Goal: Task Accomplishment & Management: Complete application form

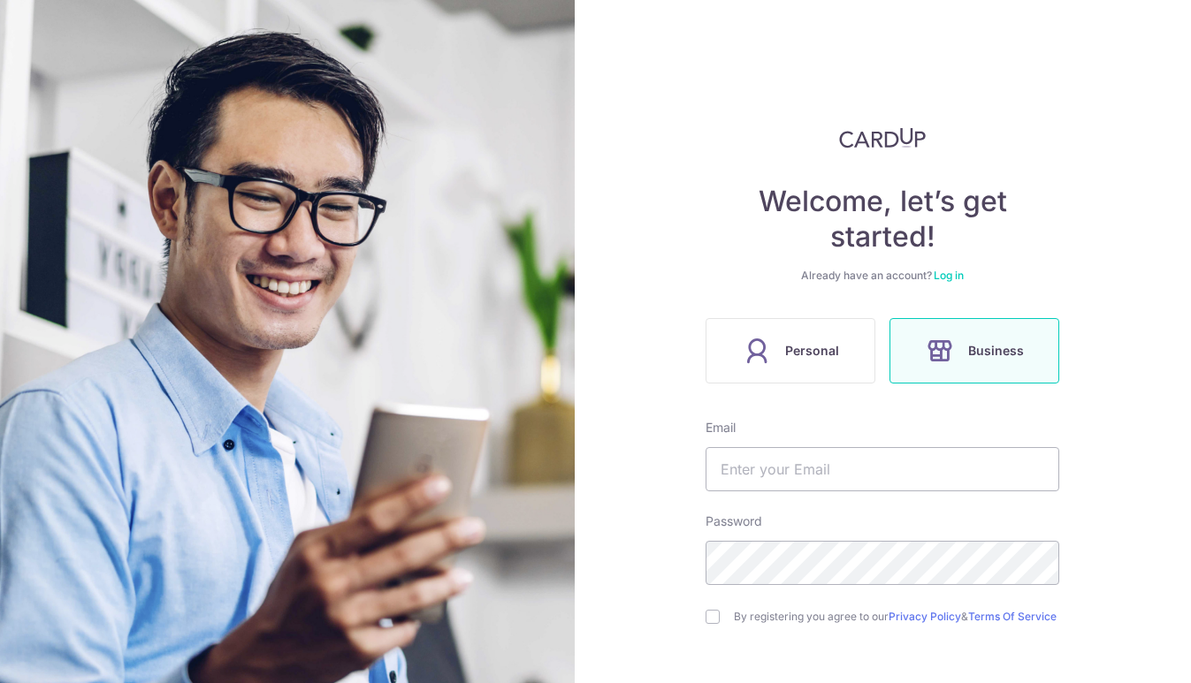
click at [976, 359] on span "Business" at bounding box center [996, 350] width 56 height 21
click at [967, 369] on label "Business" at bounding box center [974, 350] width 170 height 65
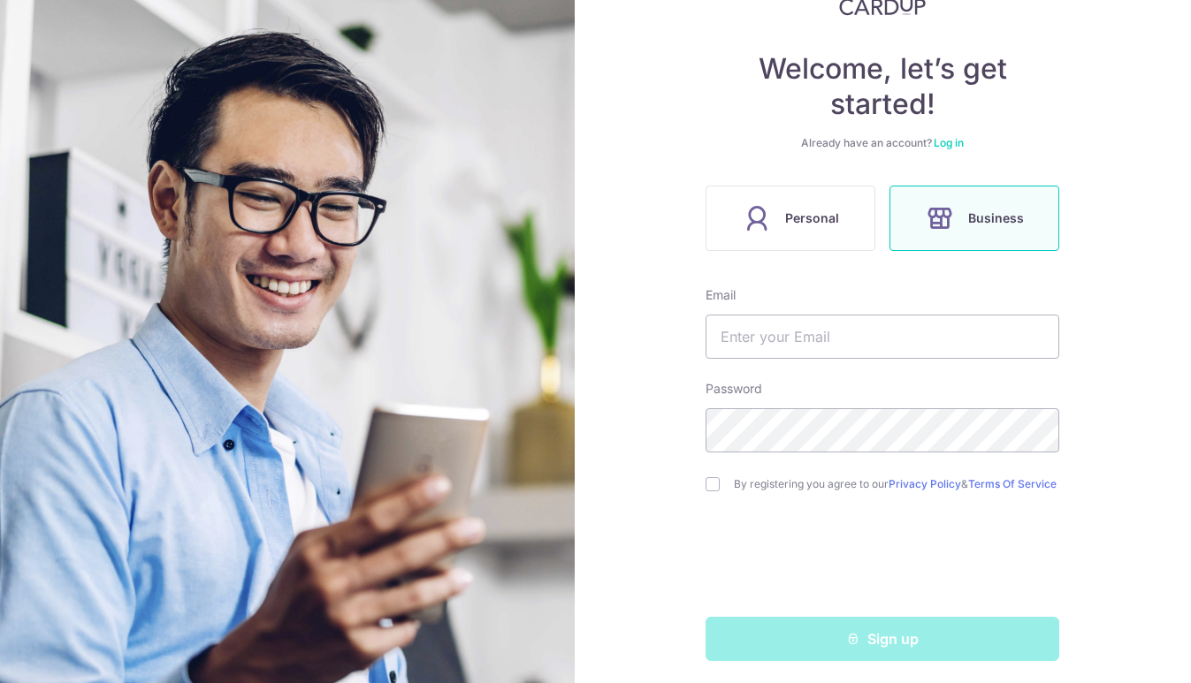
scroll to position [146, 0]
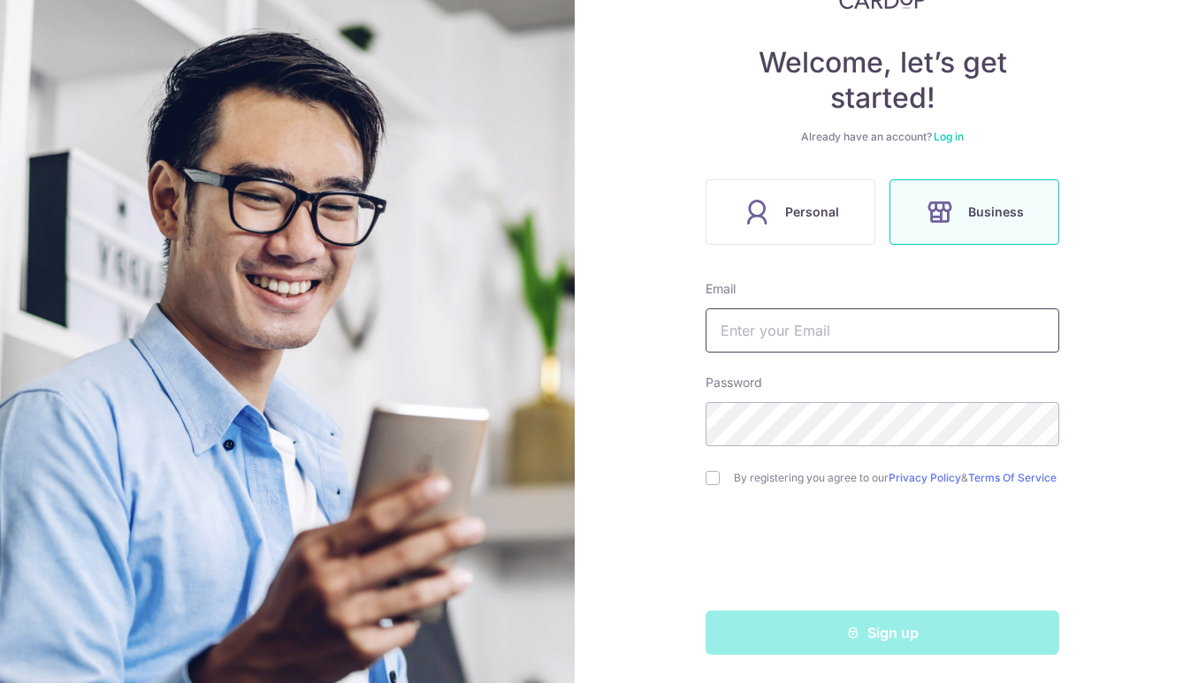
click at [758, 308] on input "text" at bounding box center [882, 330] width 354 height 44
type input "wu.banker@gmail.com"
click at [705, 481] on div "By registering you agree to our Privacy Policy & Terms Of Service" at bounding box center [882, 478] width 354 height 21
click at [705, 476] on input "checkbox" at bounding box center [712, 478] width 14 height 14
checkbox input "true"
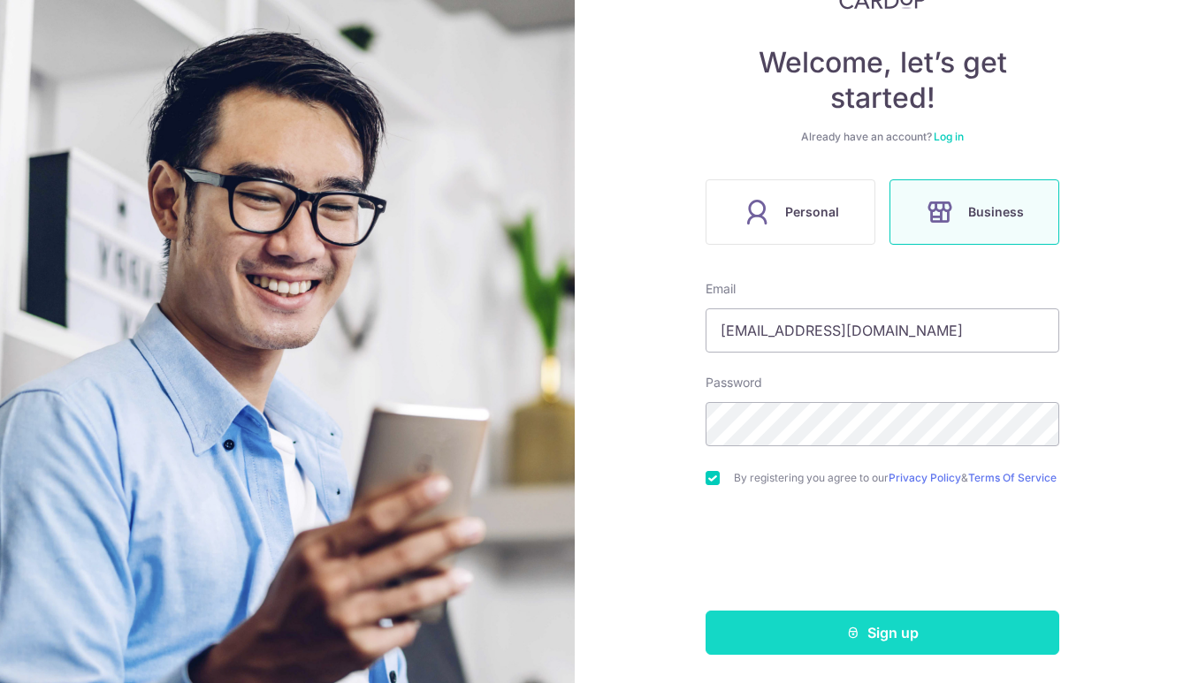
click at [796, 641] on button "Sign up" at bounding box center [882, 633] width 354 height 44
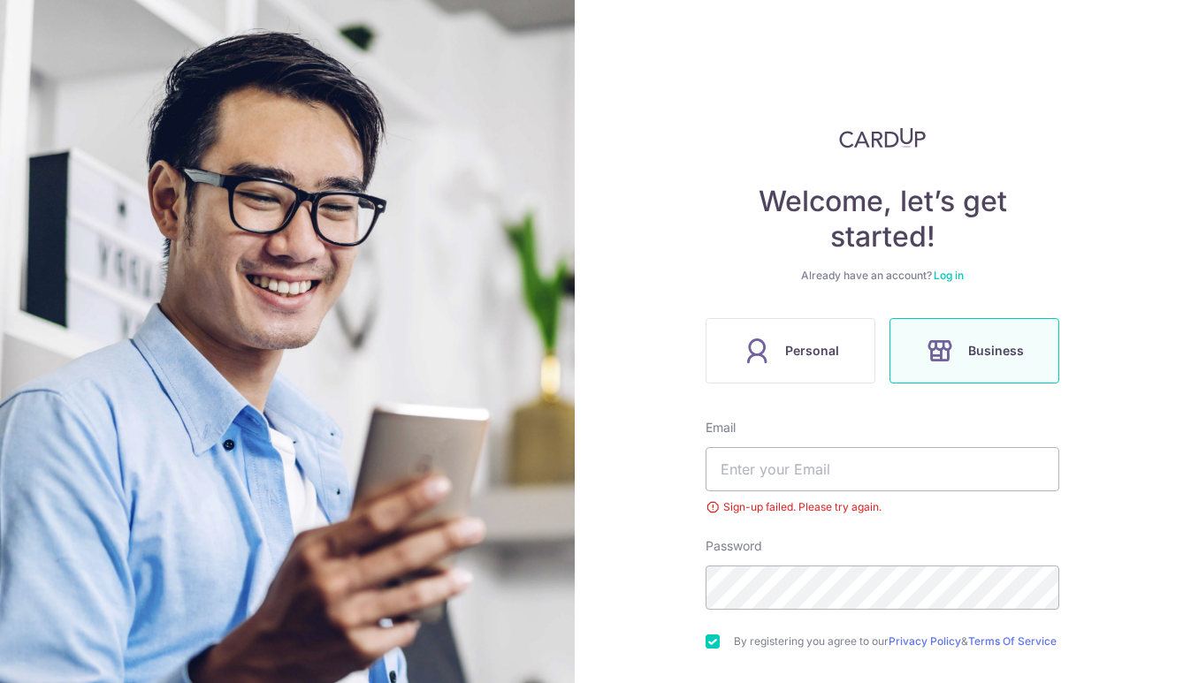
scroll to position [171, 0]
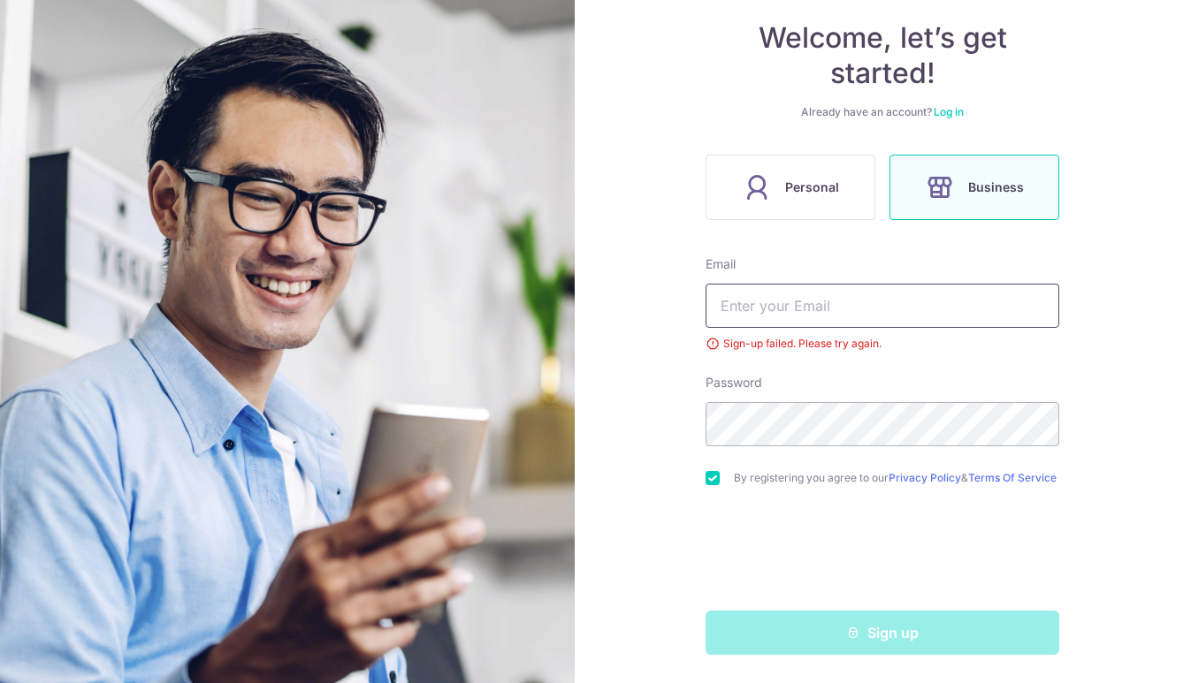
click at [773, 295] on input "text" at bounding box center [882, 306] width 354 height 44
click at [956, 105] on link "Log in" at bounding box center [948, 111] width 30 height 13
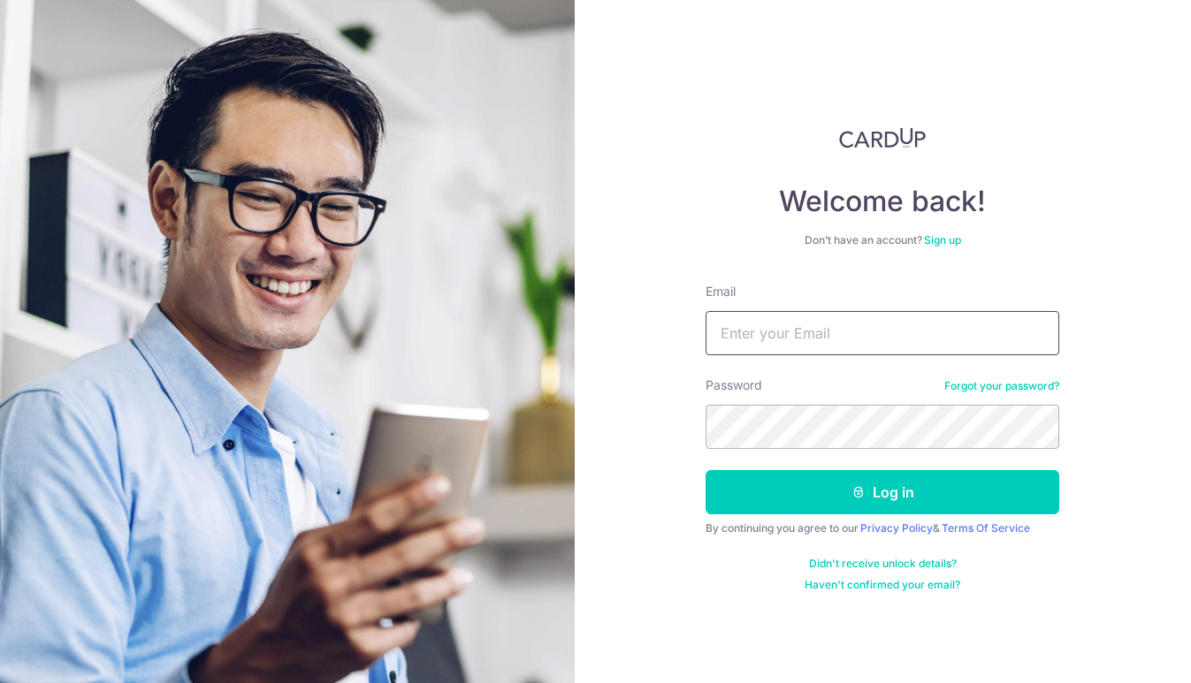
click at [858, 338] on input "Email" at bounding box center [882, 333] width 354 height 44
type input "[EMAIL_ADDRESS][DOMAIN_NAME]"
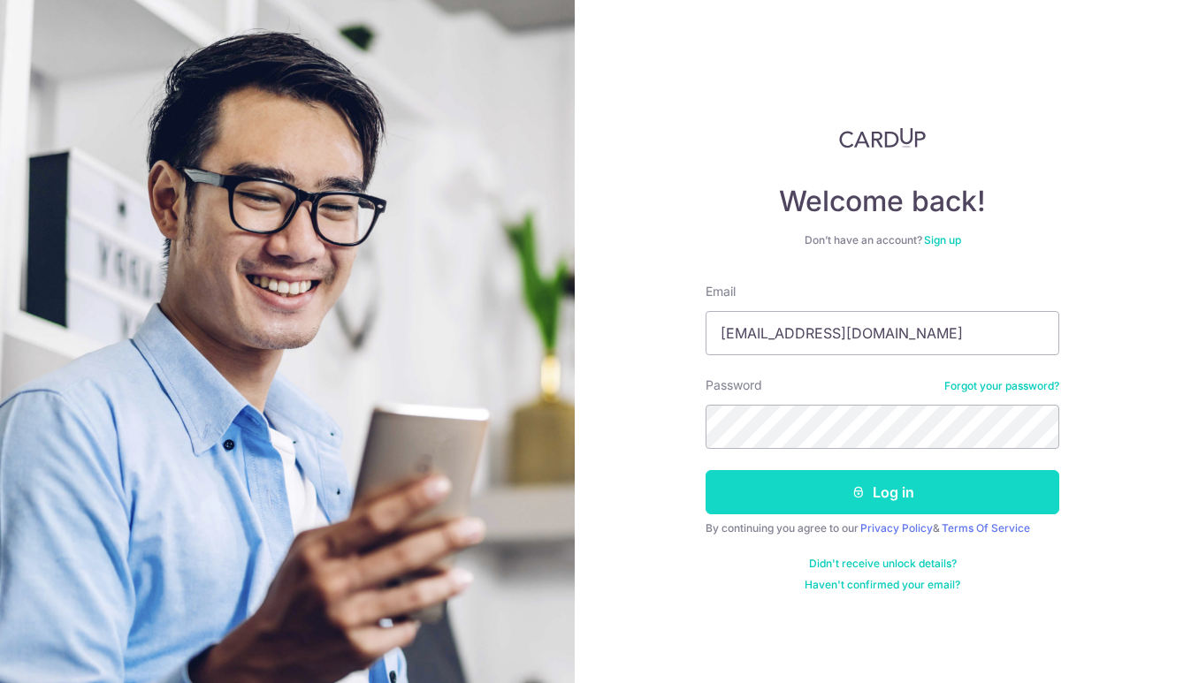
click at [834, 490] on button "Log in" at bounding box center [882, 492] width 354 height 44
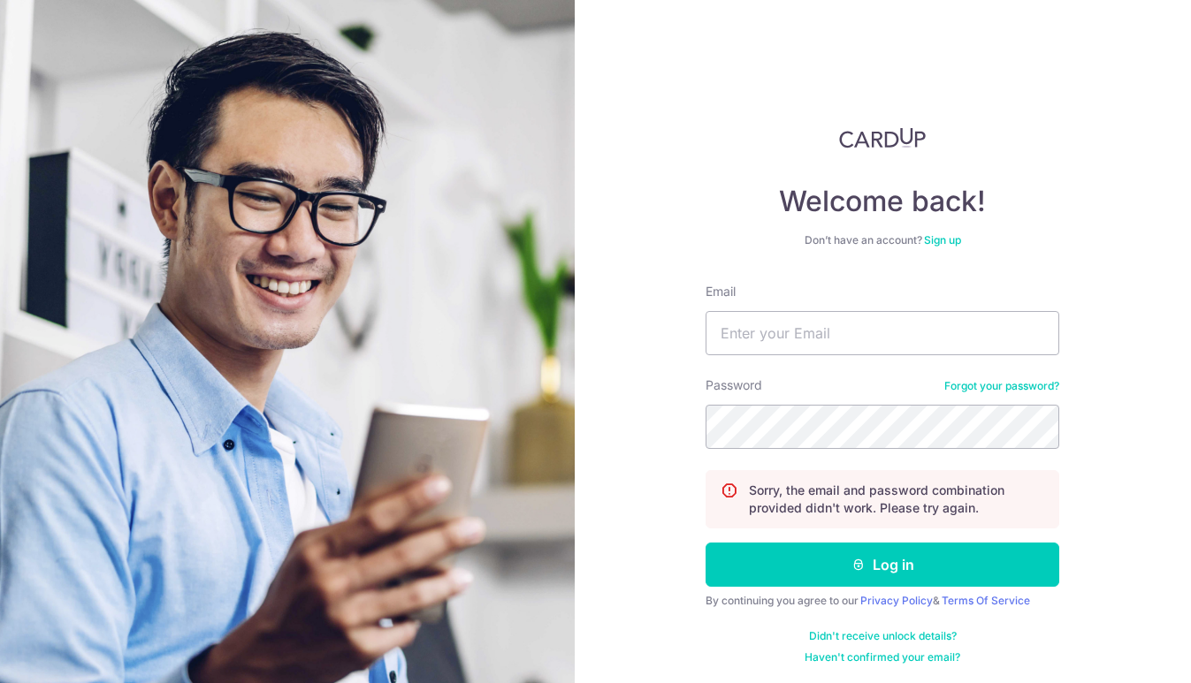
click at [801, 307] on div "Email" at bounding box center [882, 319] width 354 height 72
click at [809, 333] on input "Email" at bounding box center [882, 333] width 354 height 44
type input "[EMAIL_ADDRESS][DOMAIN_NAME]"
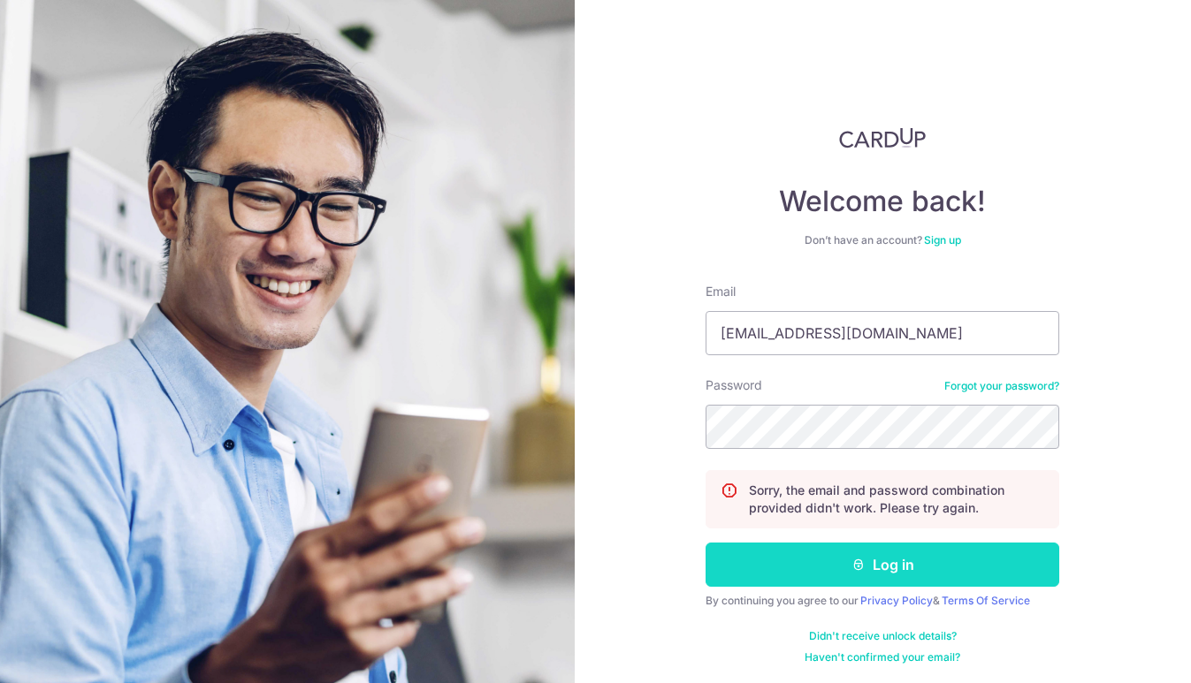
click at [803, 561] on button "Log in" at bounding box center [882, 565] width 354 height 44
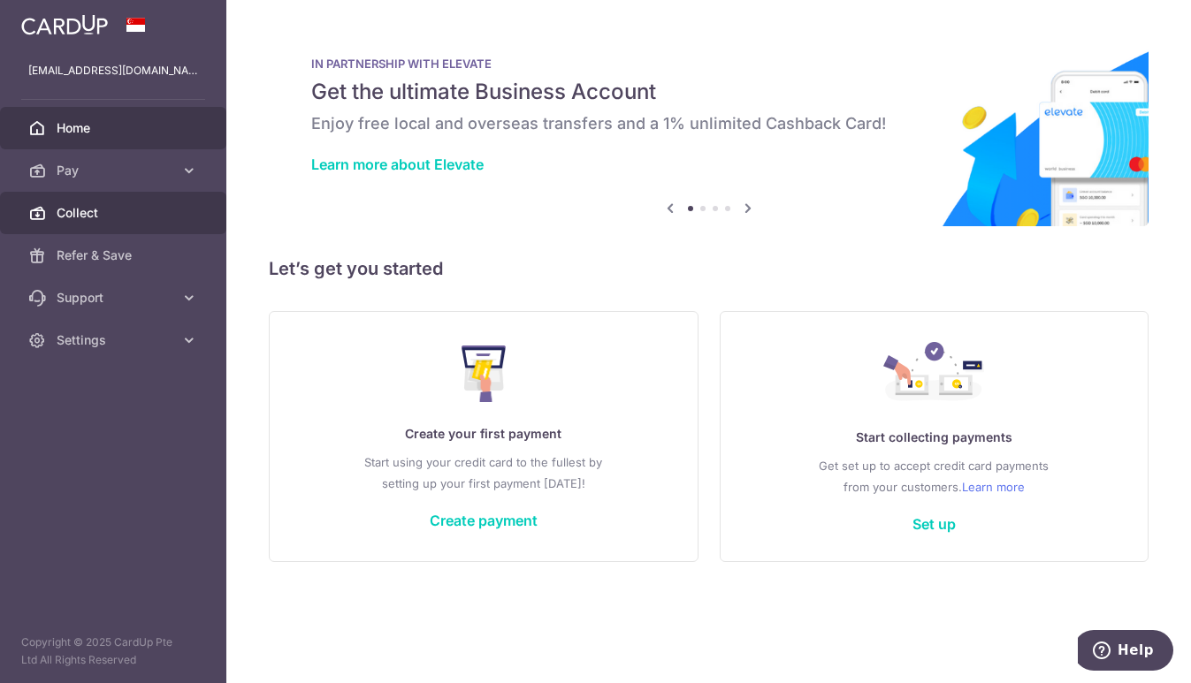
click at [118, 205] on span "Collect" at bounding box center [115, 213] width 117 height 18
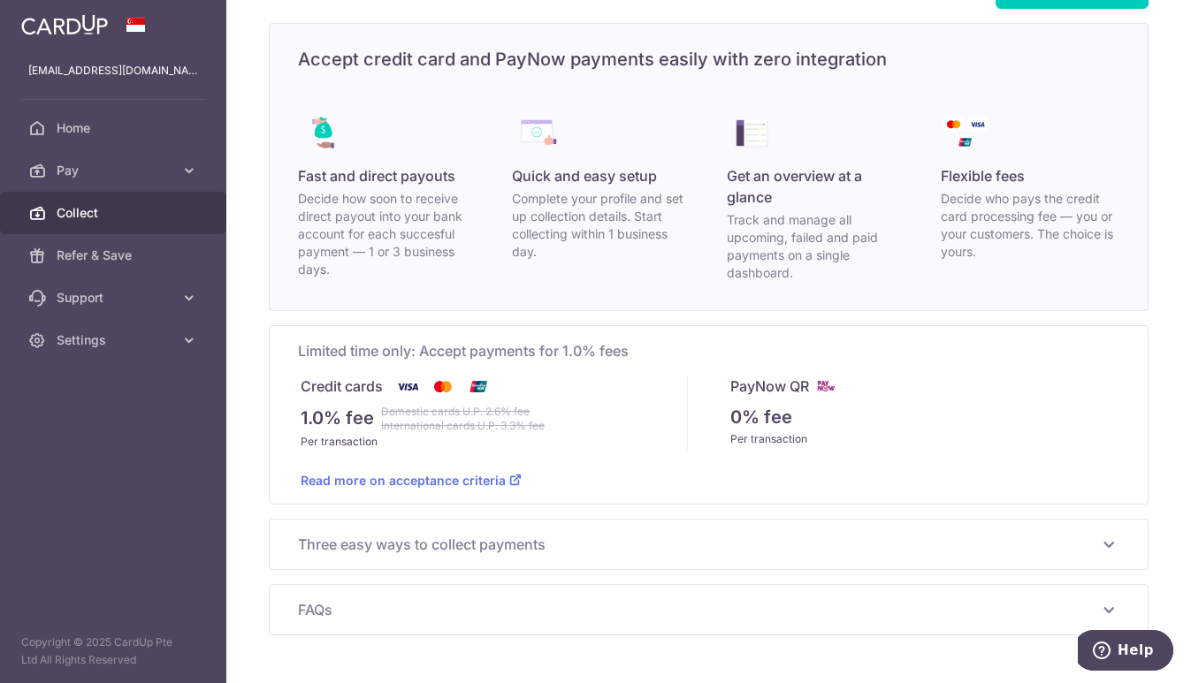
scroll to position [113, 0]
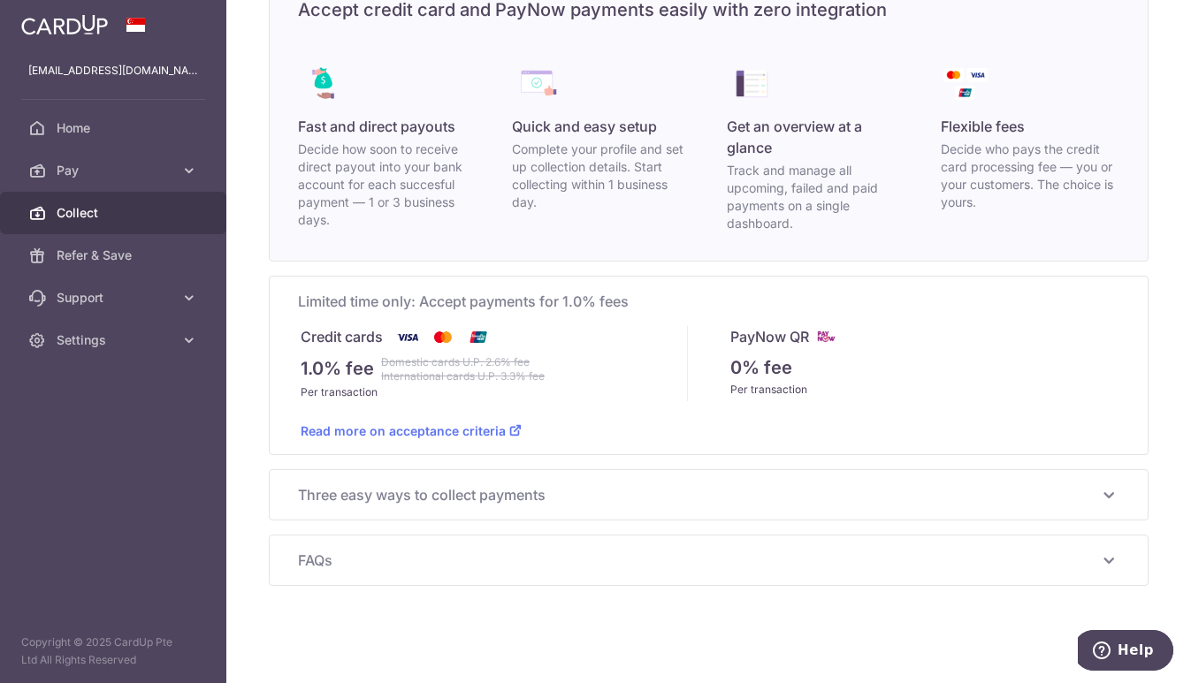
click at [1105, 489] on icon at bounding box center [1108, 494] width 21 height 21
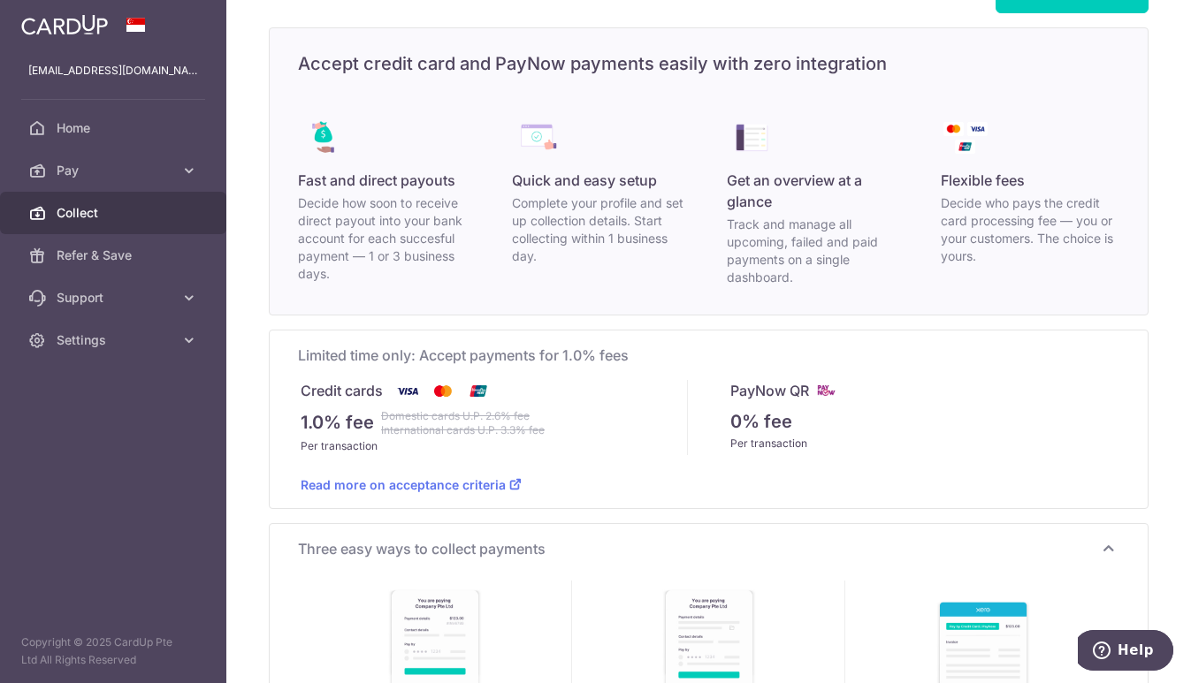
scroll to position [0, 0]
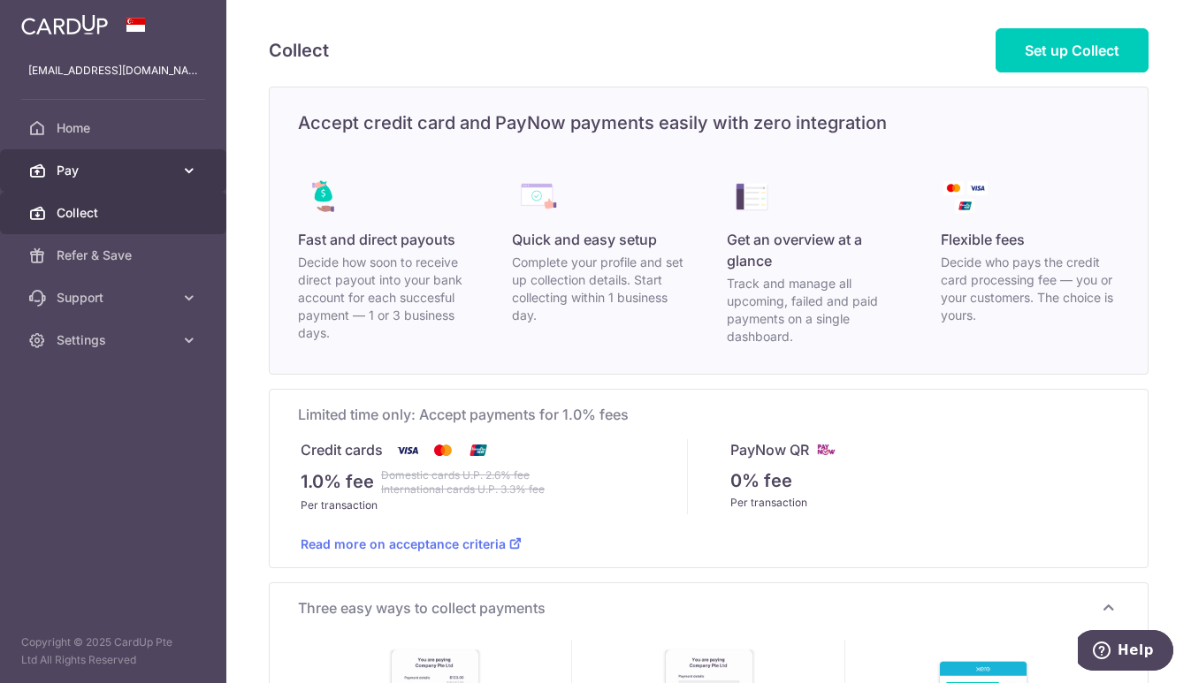
click at [189, 162] on icon at bounding box center [189, 171] width 18 height 18
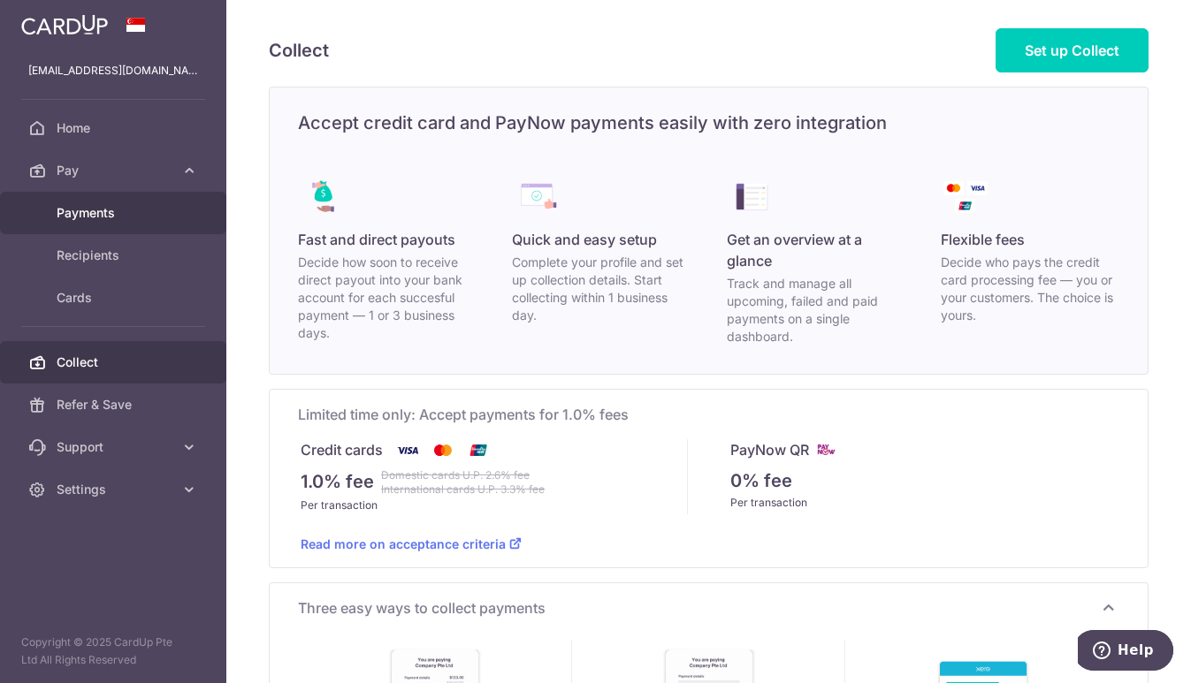
click at [100, 226] on link "Payments" at bounding box center [113, 213] width 226 height 42
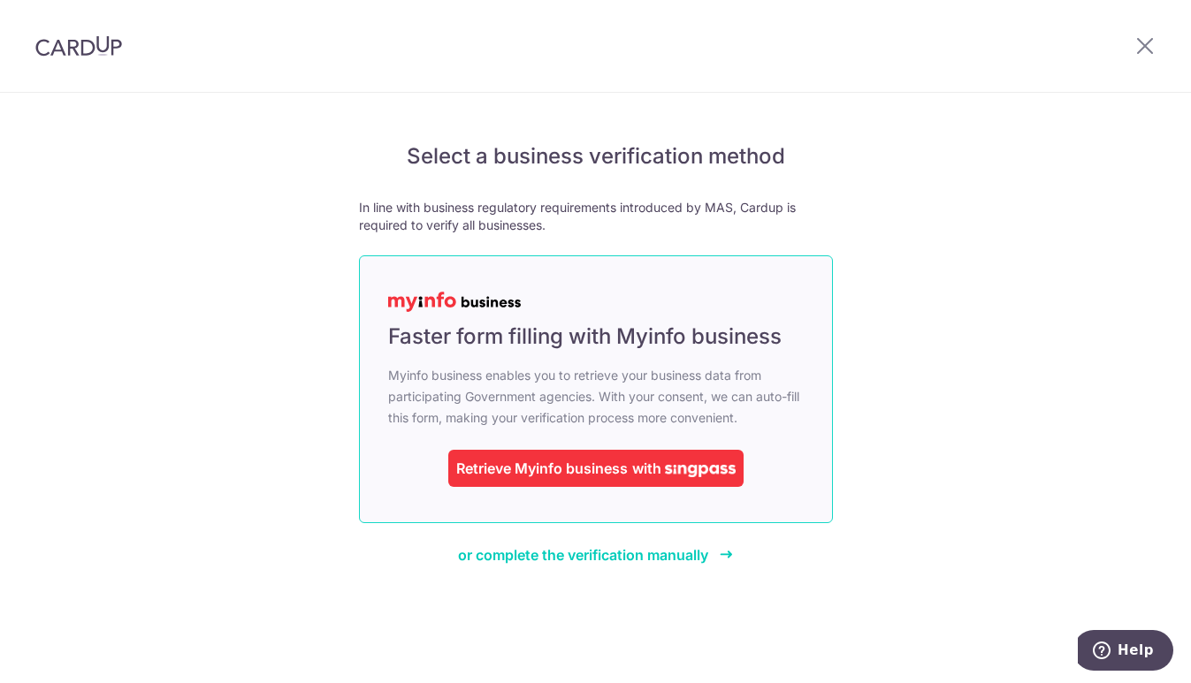
click at [644, 466] on span "with" at bounding box center [646, 469] width 29 height 18
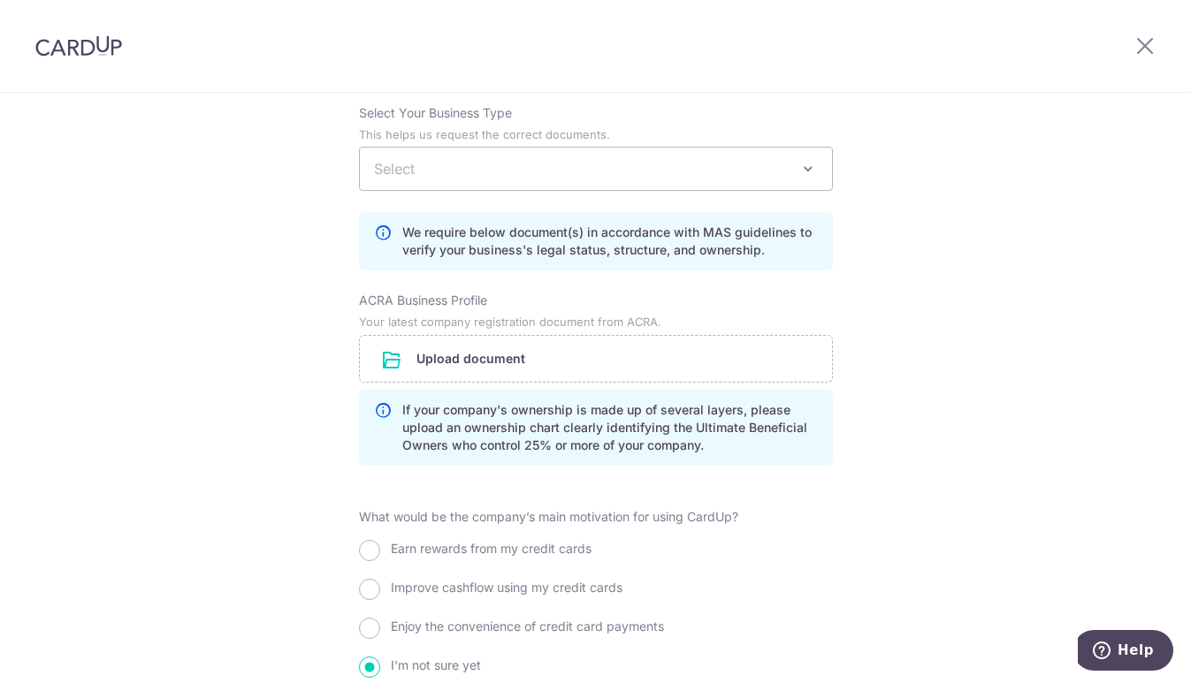
scroll to position [1192, 0]
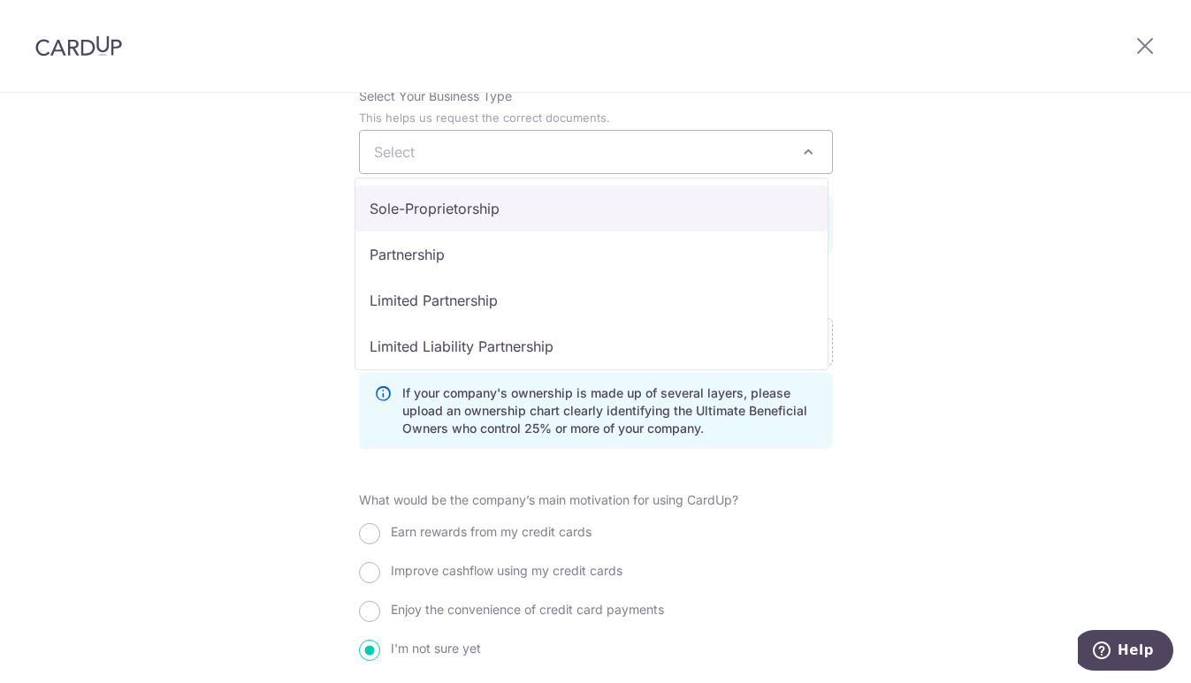
click at [808, 149] on span at bounding box center [807, 151] width 21 height 21
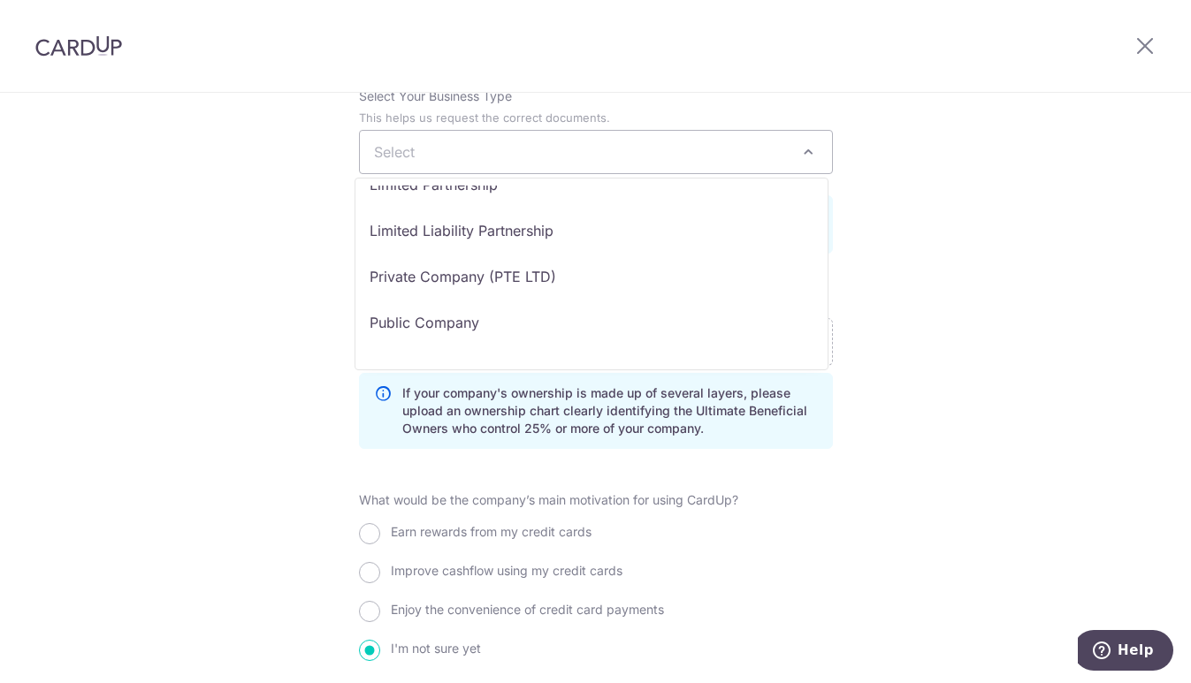
scroll to position [145, 0]
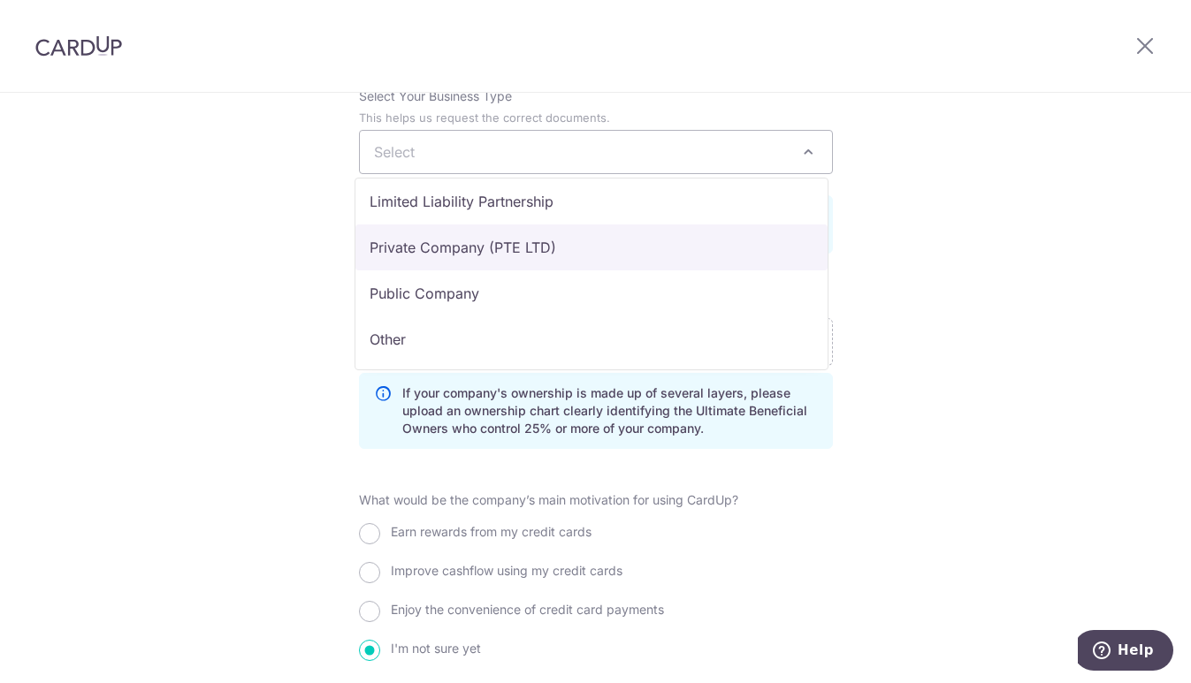
select select "Private Company (PTE LTD)"
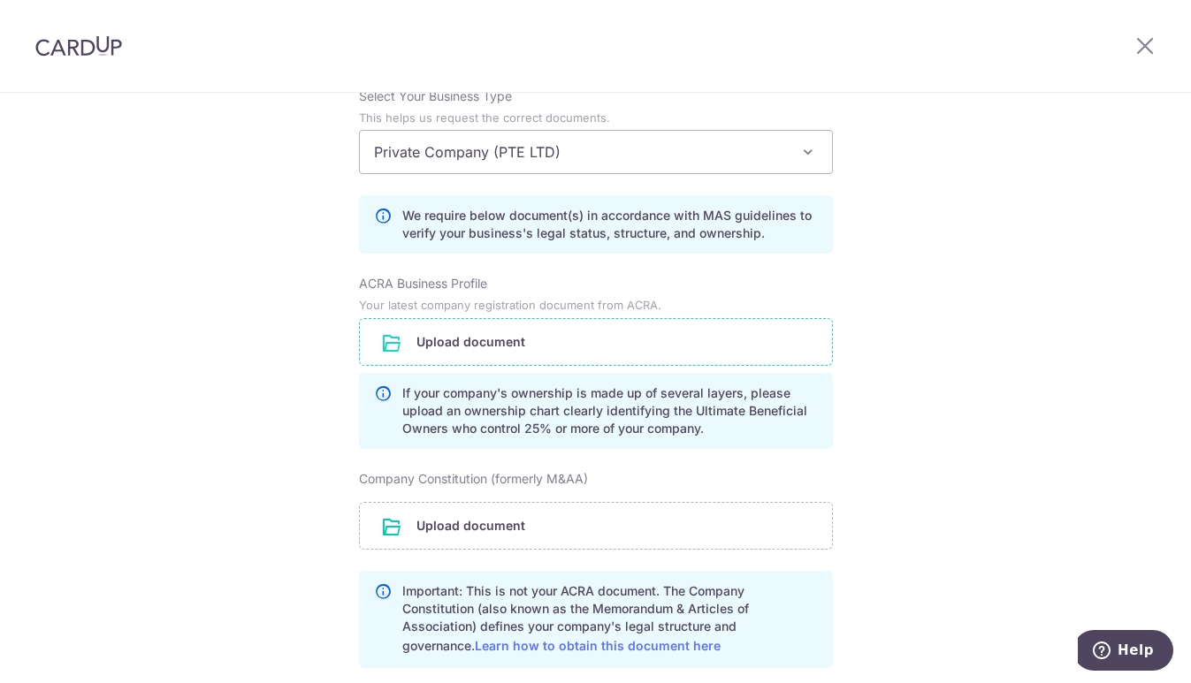
click at [457, 335] on input "file" at bounding box center [596, 342] width 472 height 46
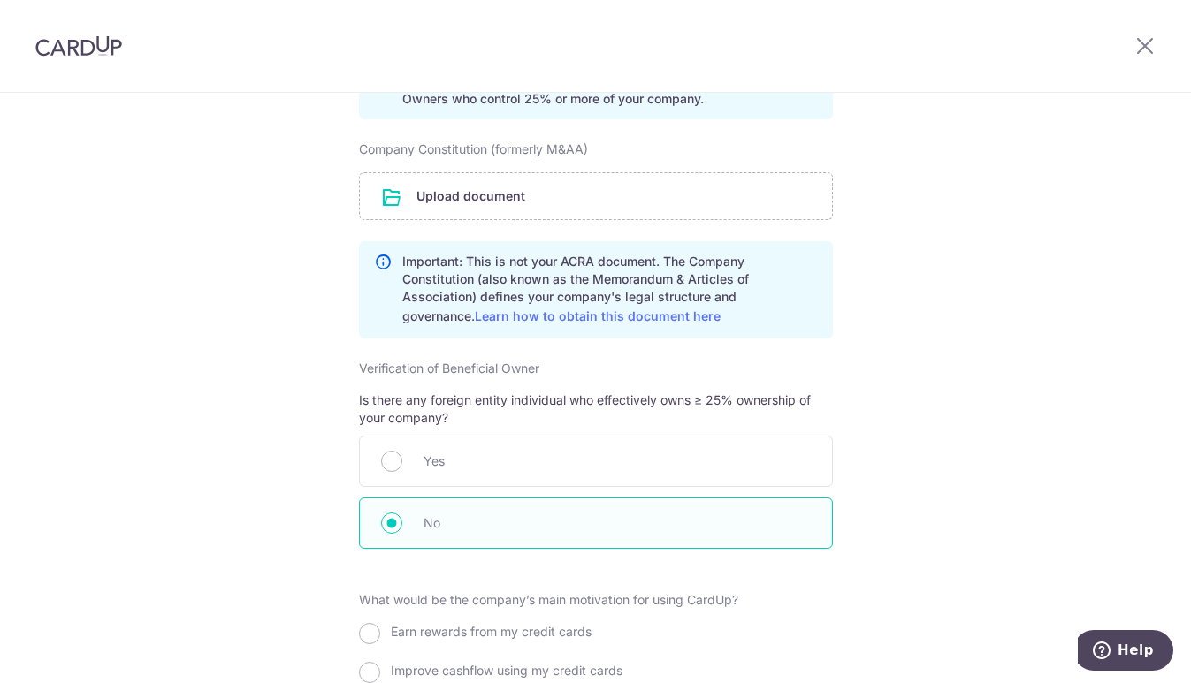
scroll to position [1592, 0]
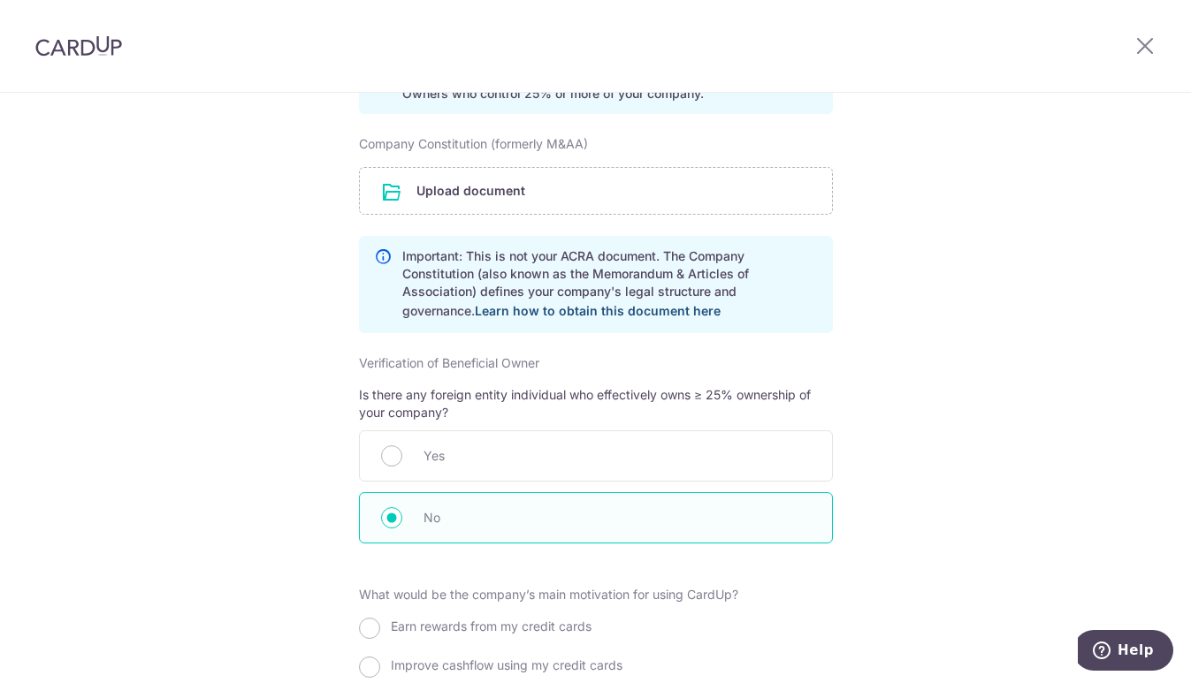
click at [578, 308] on link "Learn how to obtain this document here" at bounding box center [598, 310] width 246 height 15
click at [400, 193] on input "file" at bounding box center [596, 191] width 472 height 46
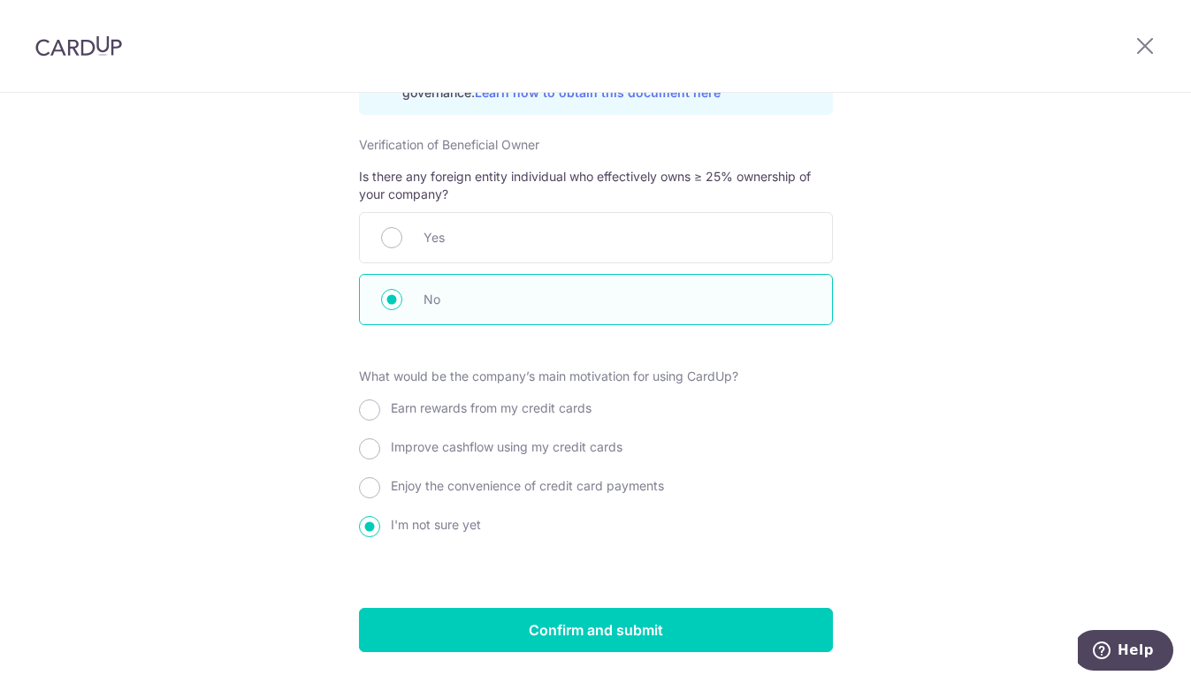
scroll to position [1927, 0]
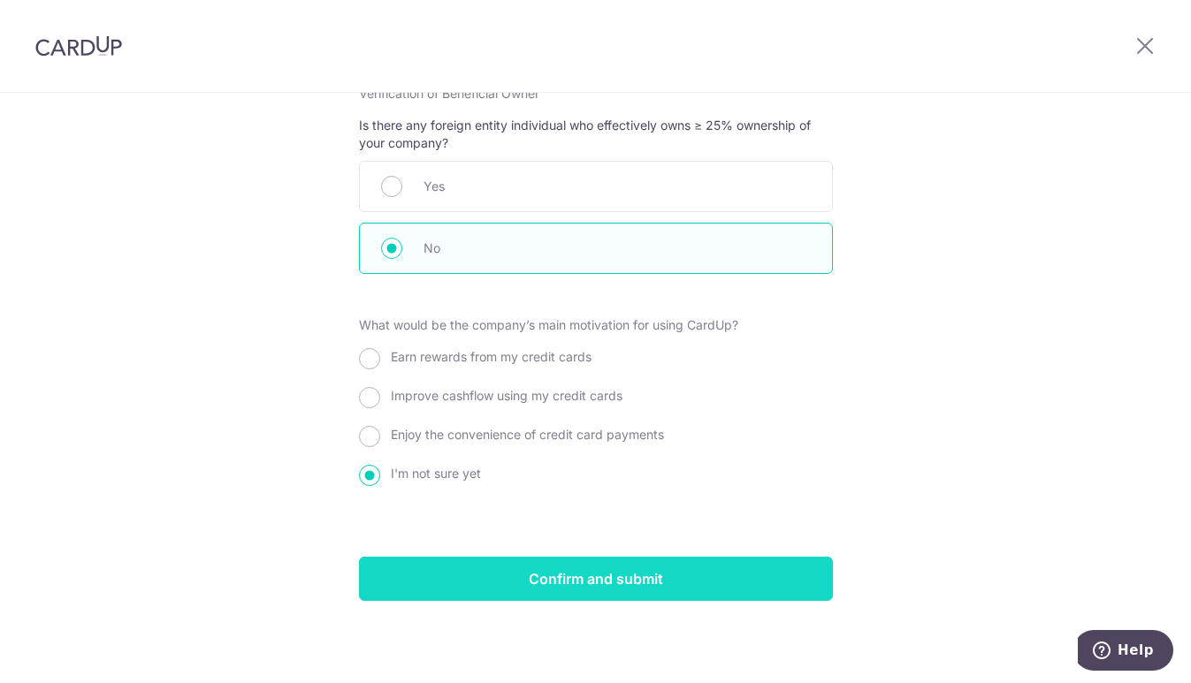
click at [596, 583] on input "Confirm and submit" at bounding box center [596, 579] width 474 height 44
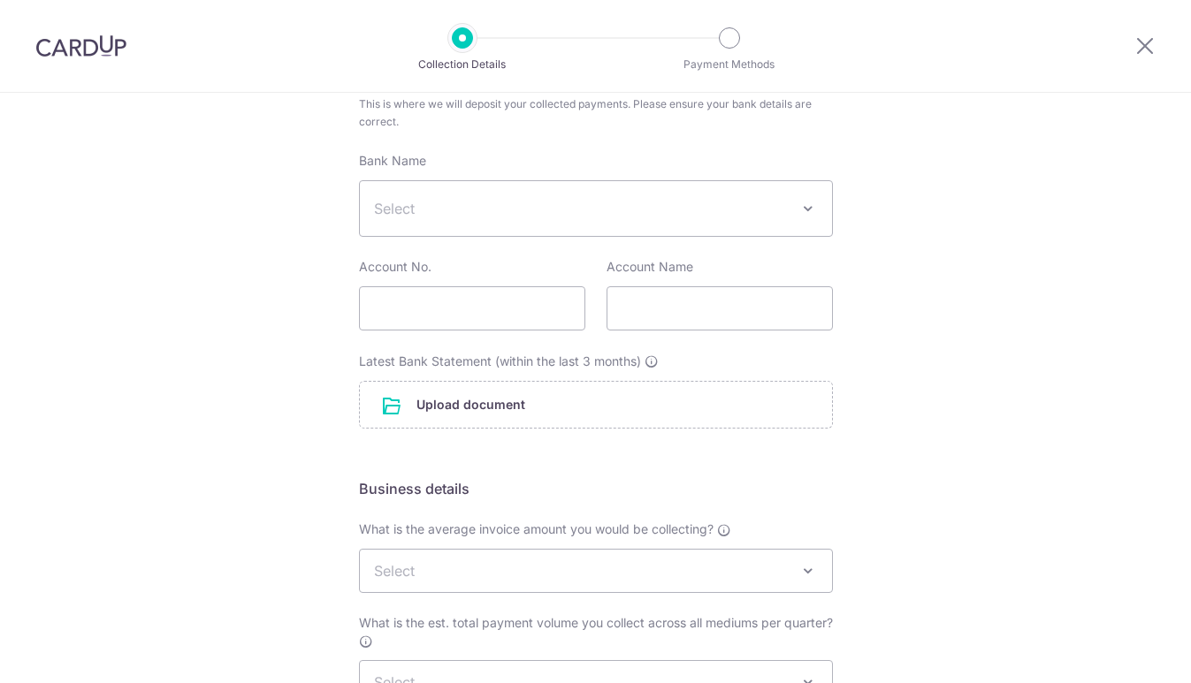
scroll to position [153, 0]
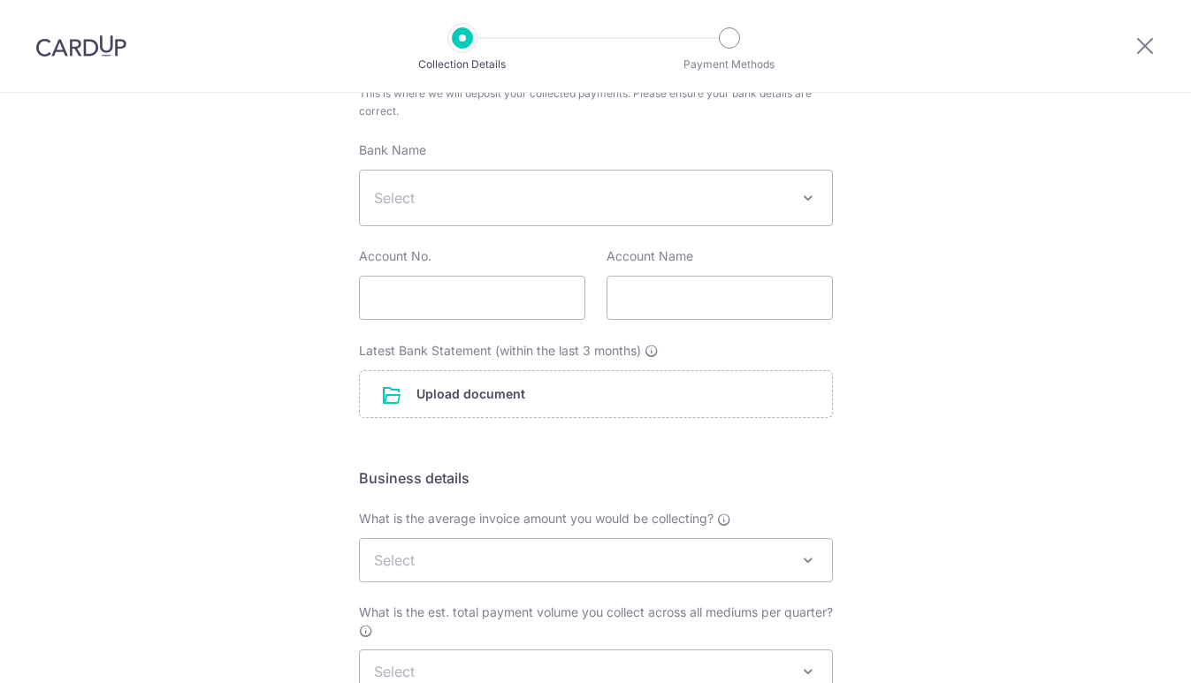
click at [478, 168] on div "Bank Name Select UBS AG ANEXT BANK PTE LTD Australia & New Zealand Banking Grou…" at bounding box center [596, 183] width 474 height 85
click at [493, 188] on span "Select" at bounding box center [581, 197] width 415 height 21
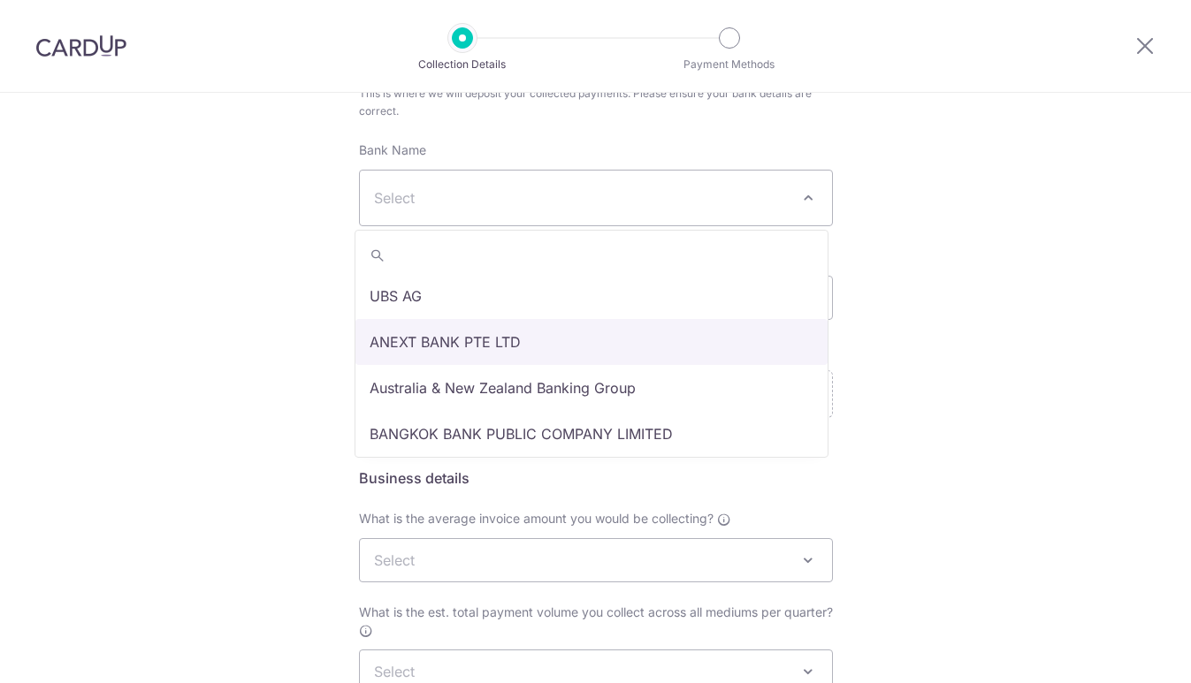
select select "22506"
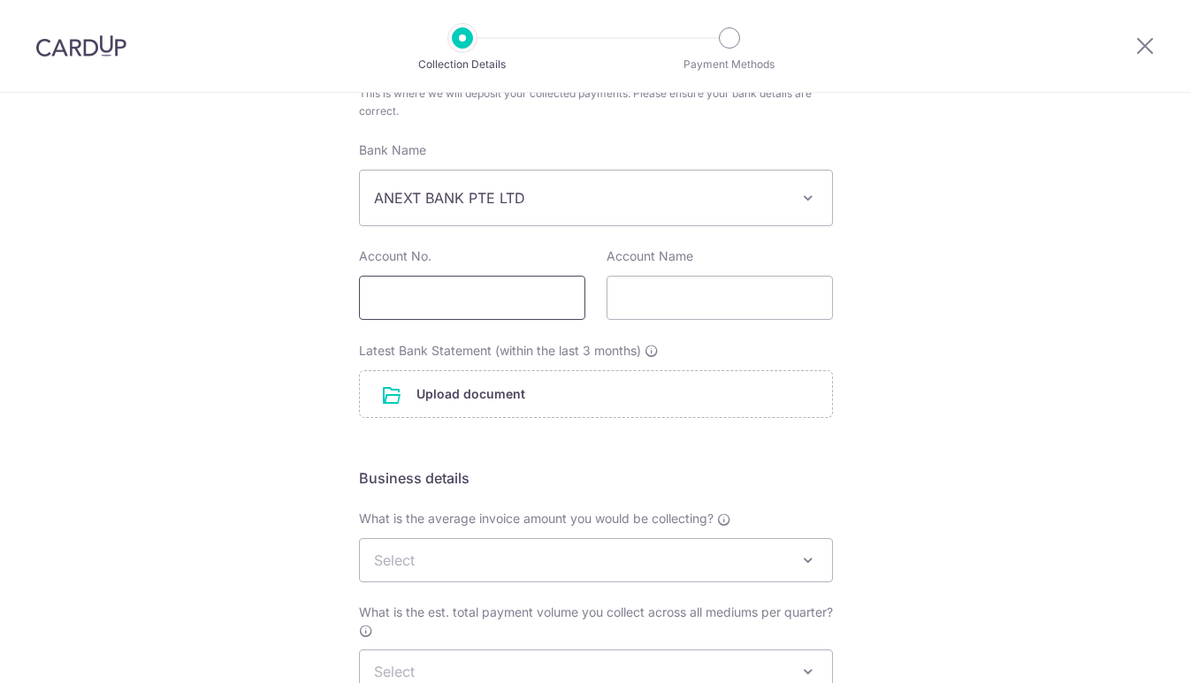
click at [499, 297] on input "text" at bounding box center [472, 298] width 226 height 44
paste input "11006337015"
type input "11006337015"
click at [624, 297] on input "text" at bounding box center [719, 298] width 226 height 44
click at [623, 298] on input "text" at bounding box center [719, 298] width 226 height 44
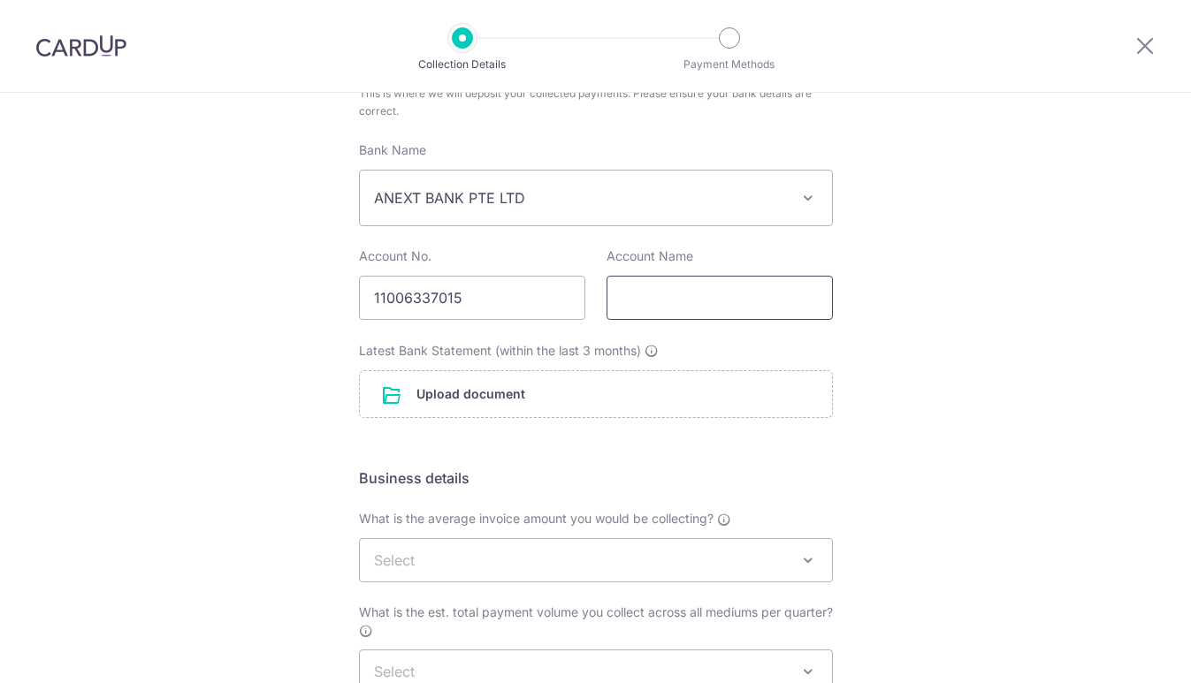
paste input "FIFTYCENT ENTERTAINMENT PTE. LTD."
type input "FIFTYCENT ENTERTAINMENT PTE. LTD."
click at [400, 397] on input "file" at bounding box center [596, 394] width 472 height 46
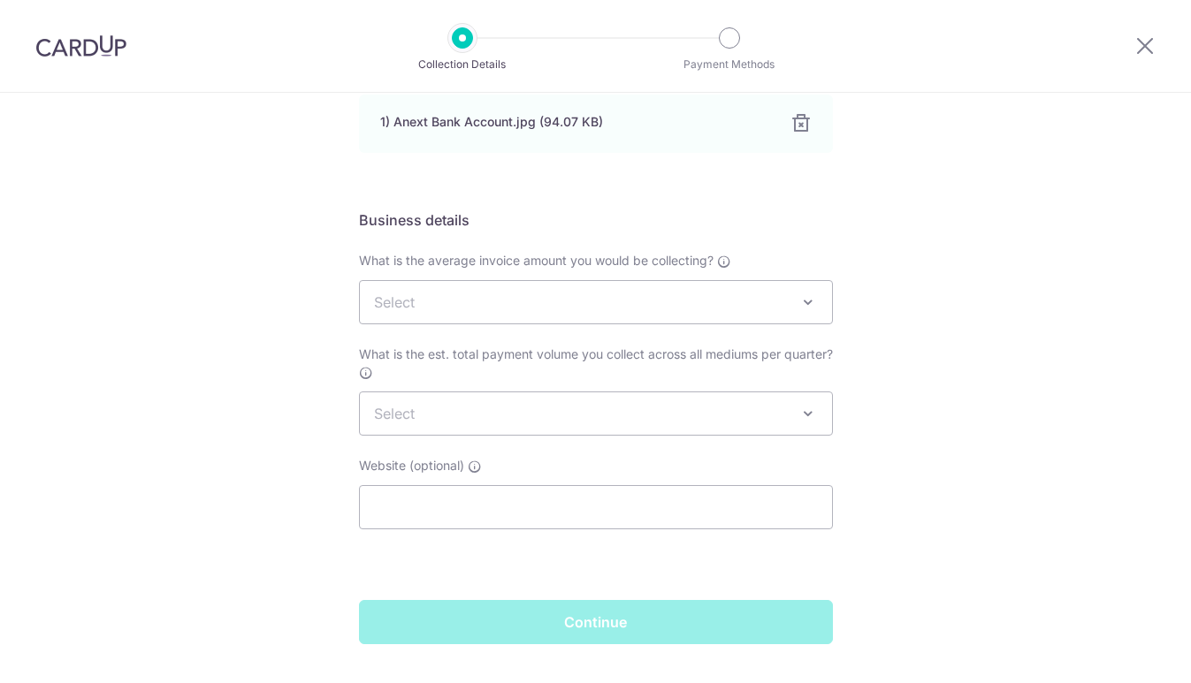
scroll to position [484, 0]
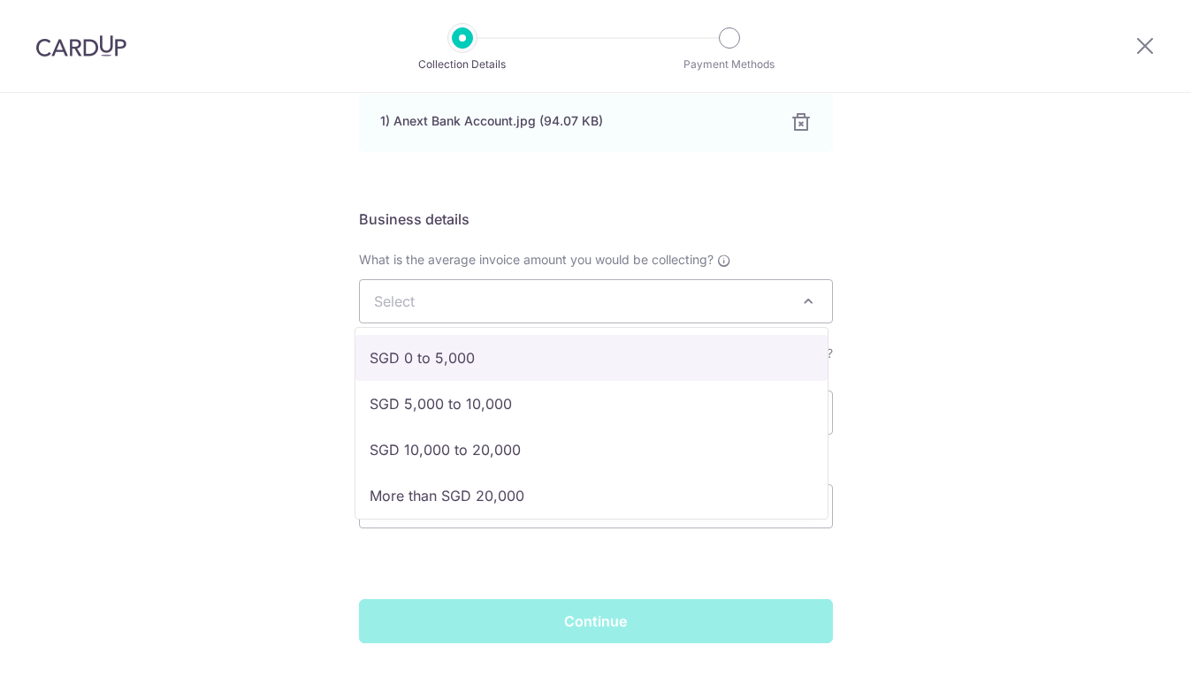
click at [798, 303] on span at bounding box center [807, 301] width 21 height 21
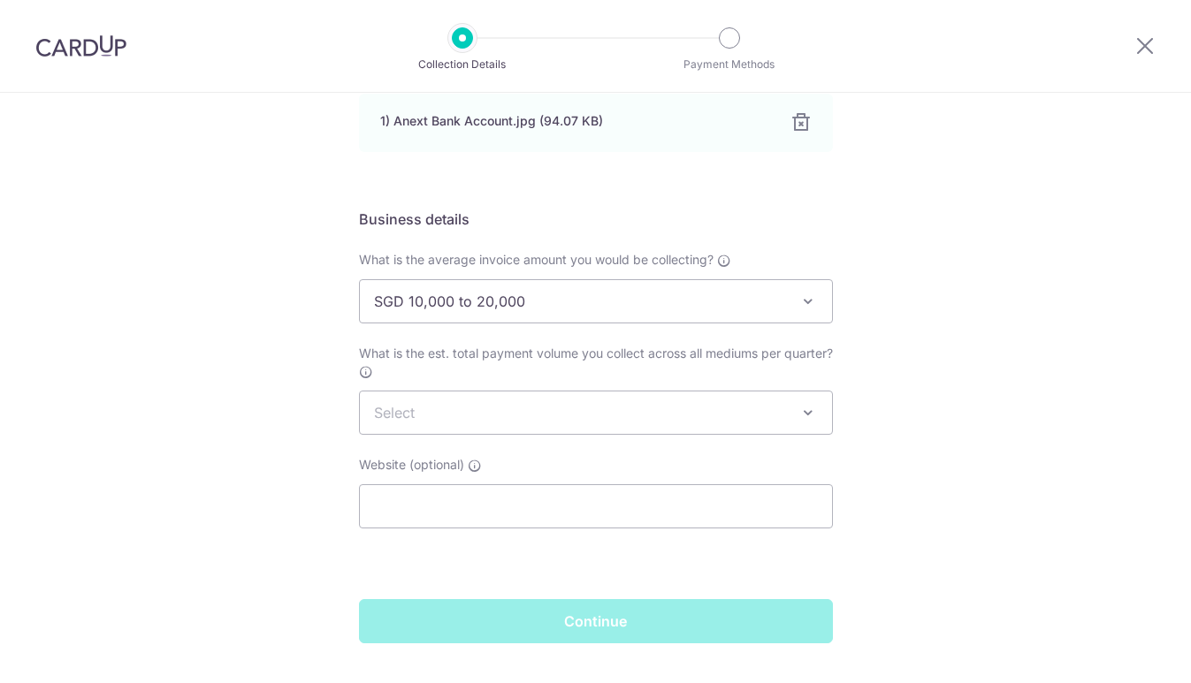
click at [576, 303] on span "SGD 10,000 to 20,000" at bounding box center [596, 301] width 472 height 42
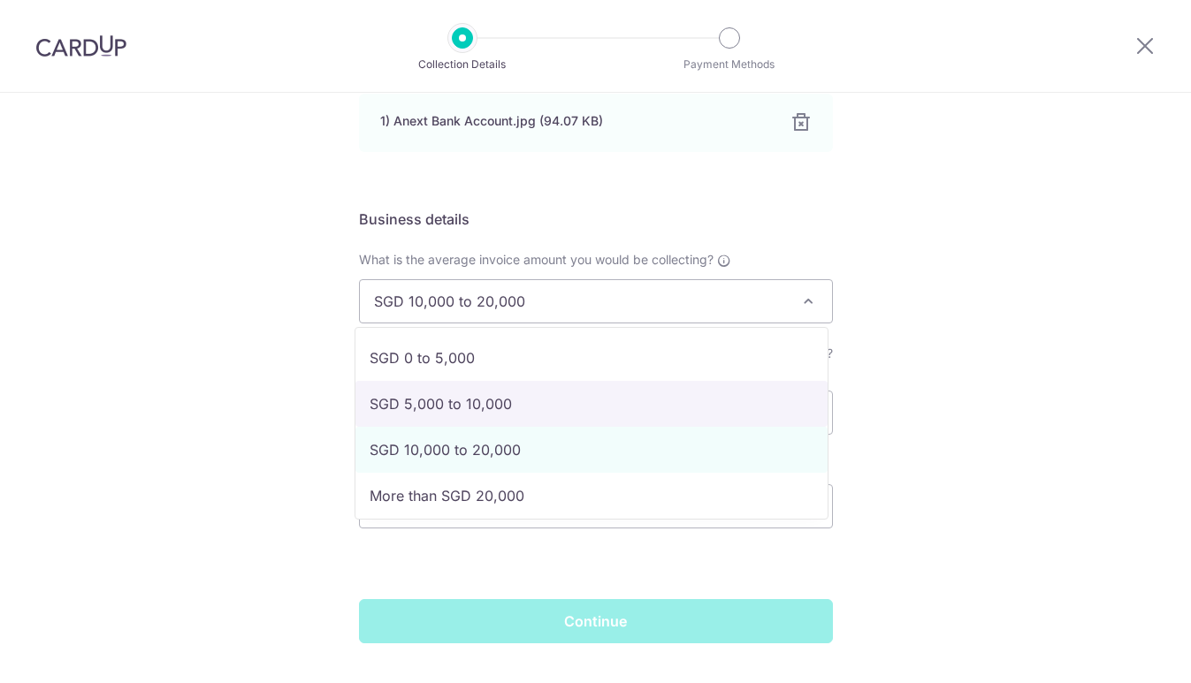
select select "SGD 5,000 to 10,000"
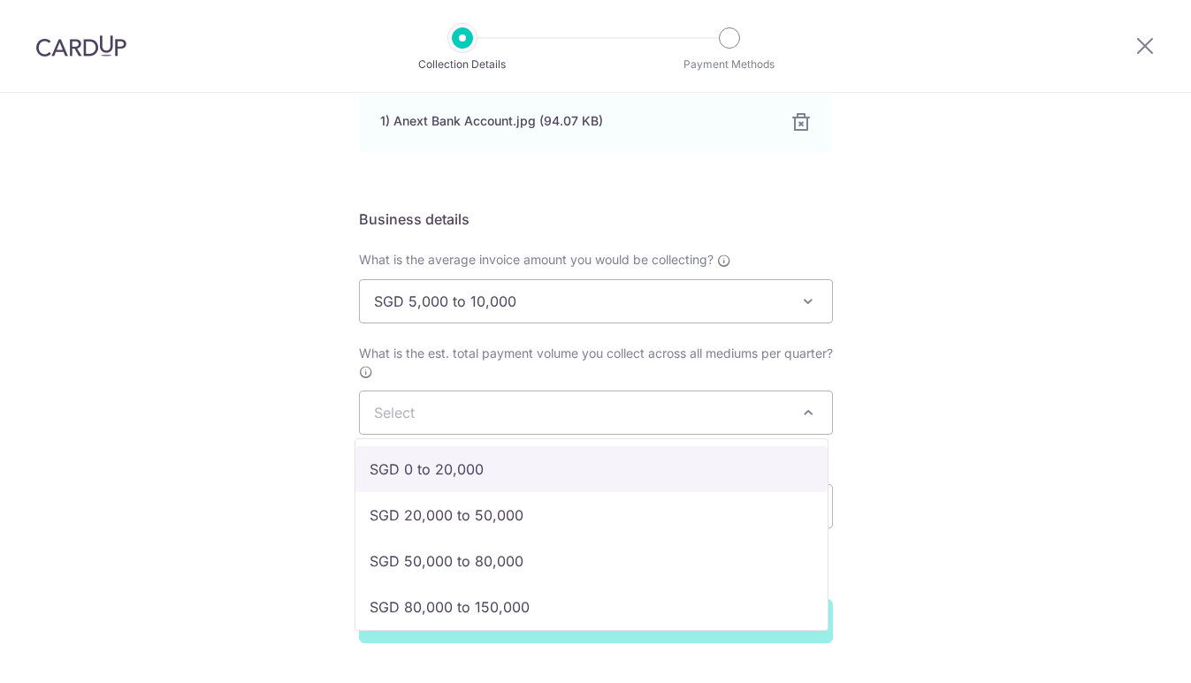
click at [575, 413] on span "Select" at bounding box center [596, 413] width 472 height 42
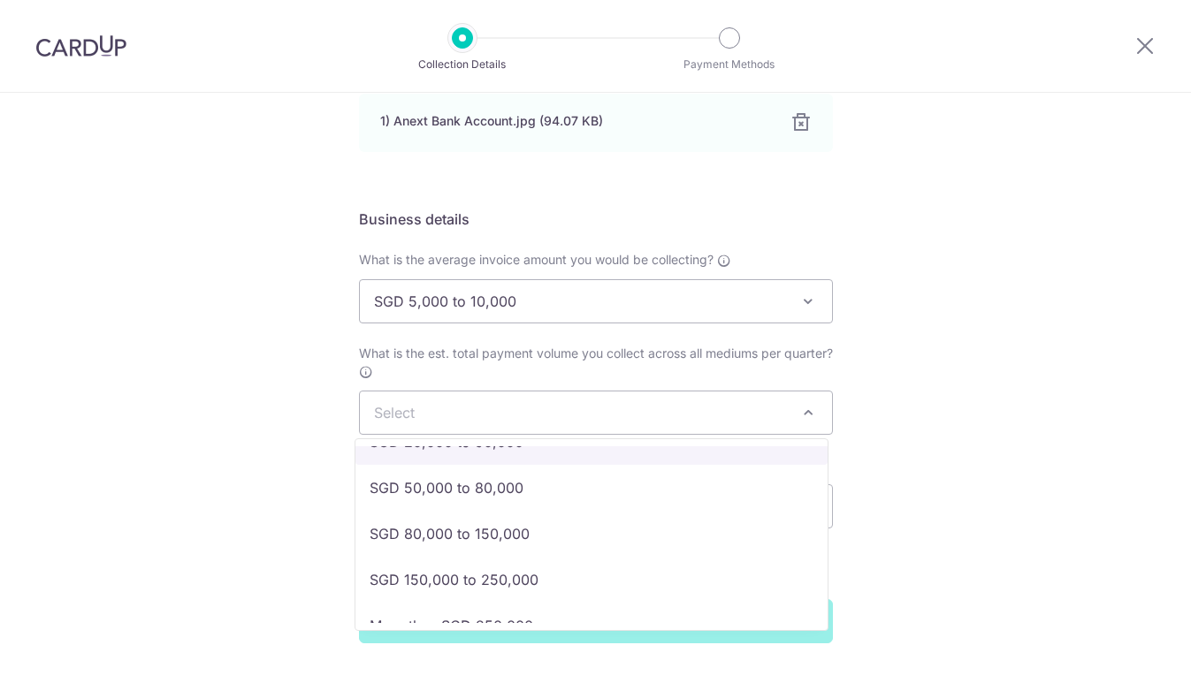
scroll to position [78, 0]
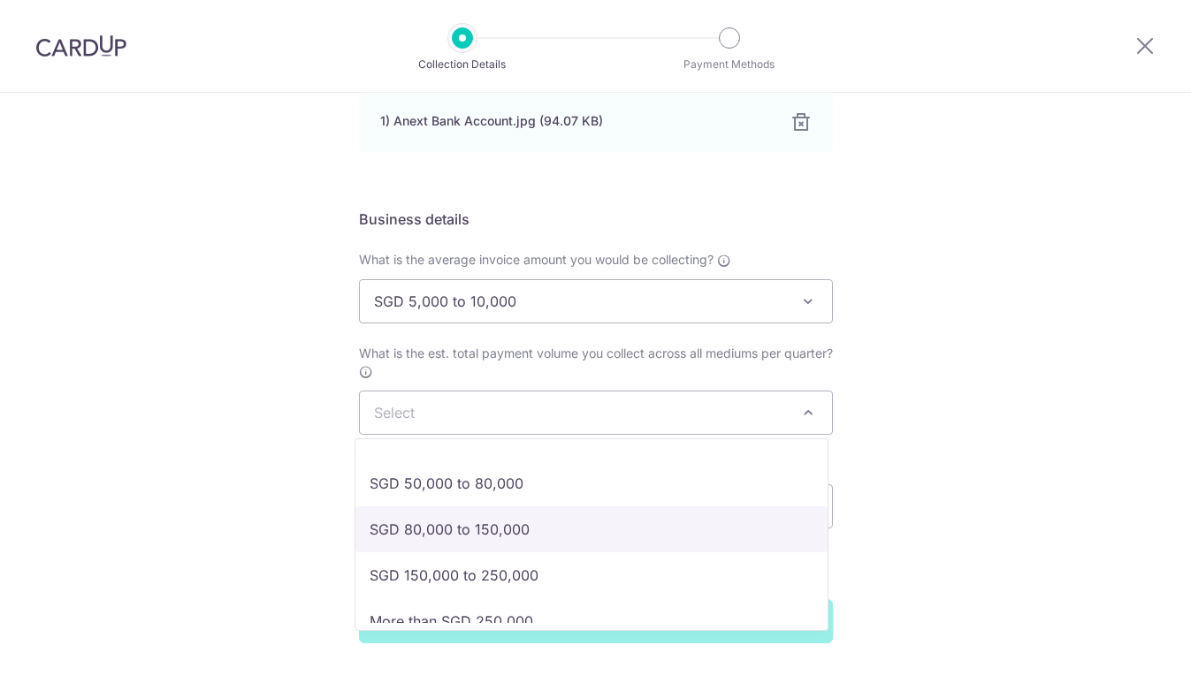
select select "SGD 80,000 to 150,000"
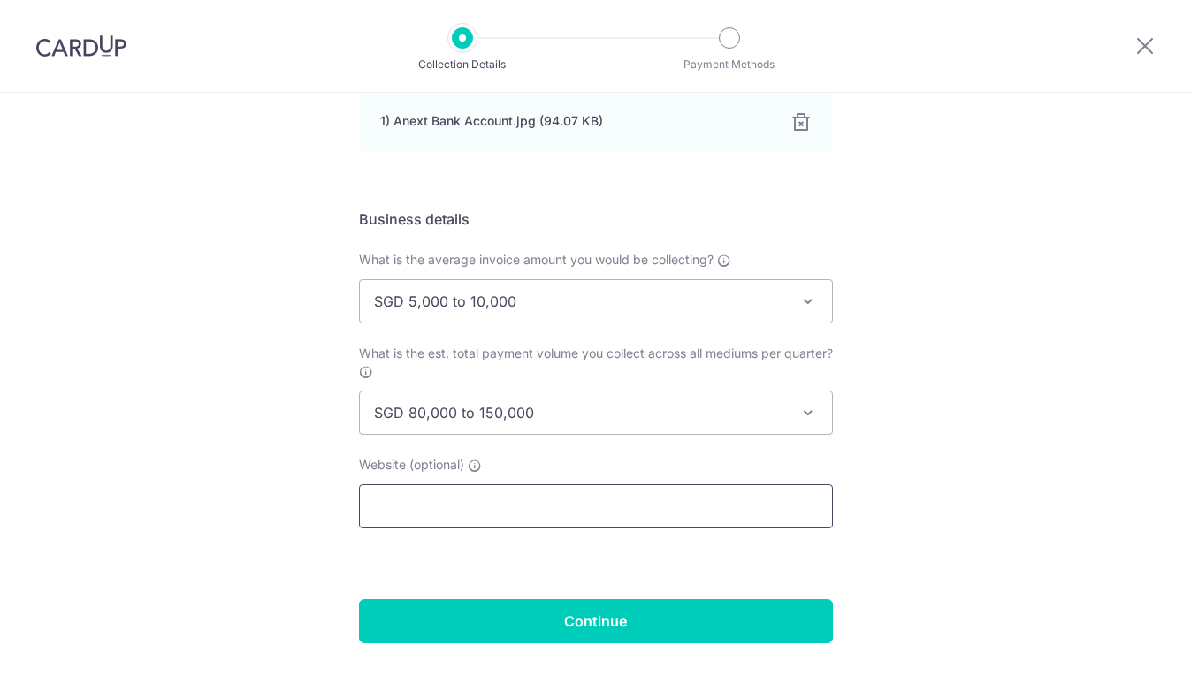
click at [622, 514] on input "text" at bounding box center [596, 506] width 474 height 44
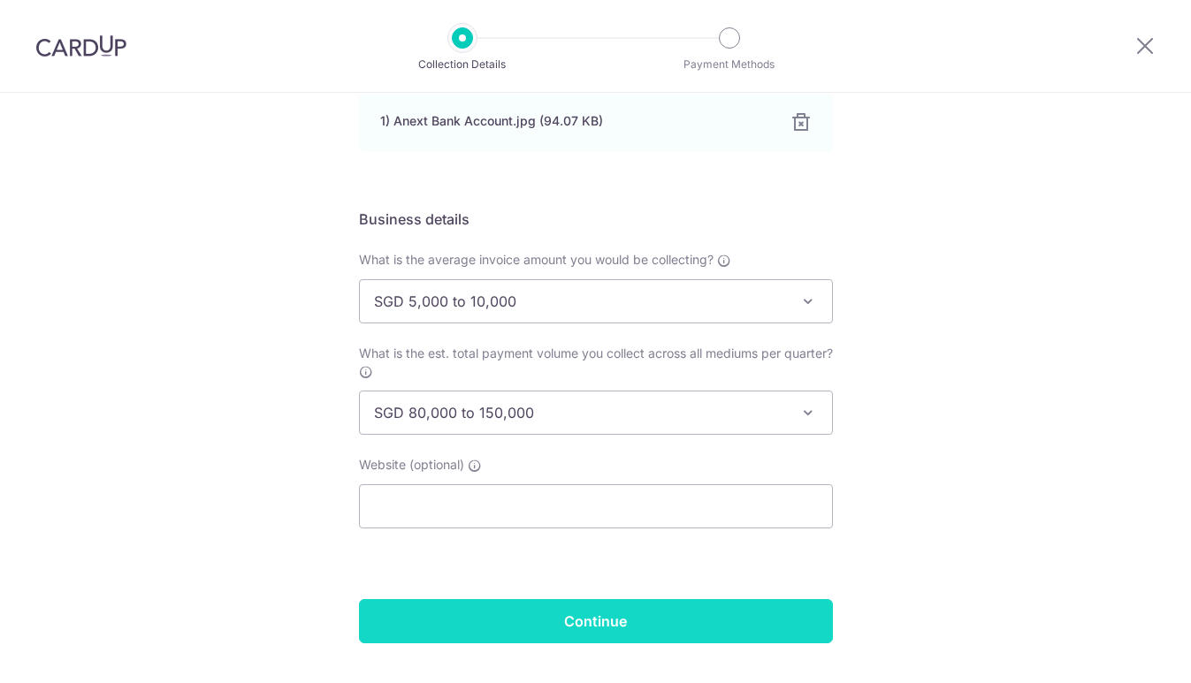
click at [644, 616] on input "Continue" at bounding box center [596, 621] width 474 height 44
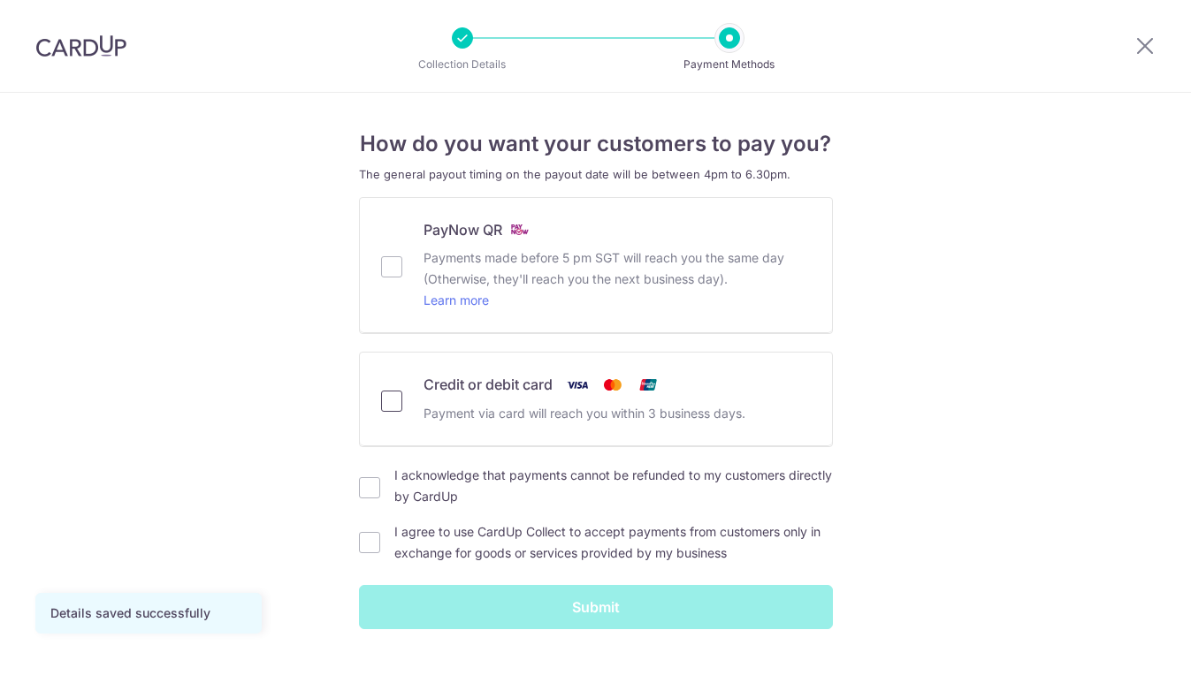
click at [385, 404] on input "Credit or debit card Payment via card will reach you within 3 business days." at bounding box center [391, 401] width 21 height 21
checkbox input "true"
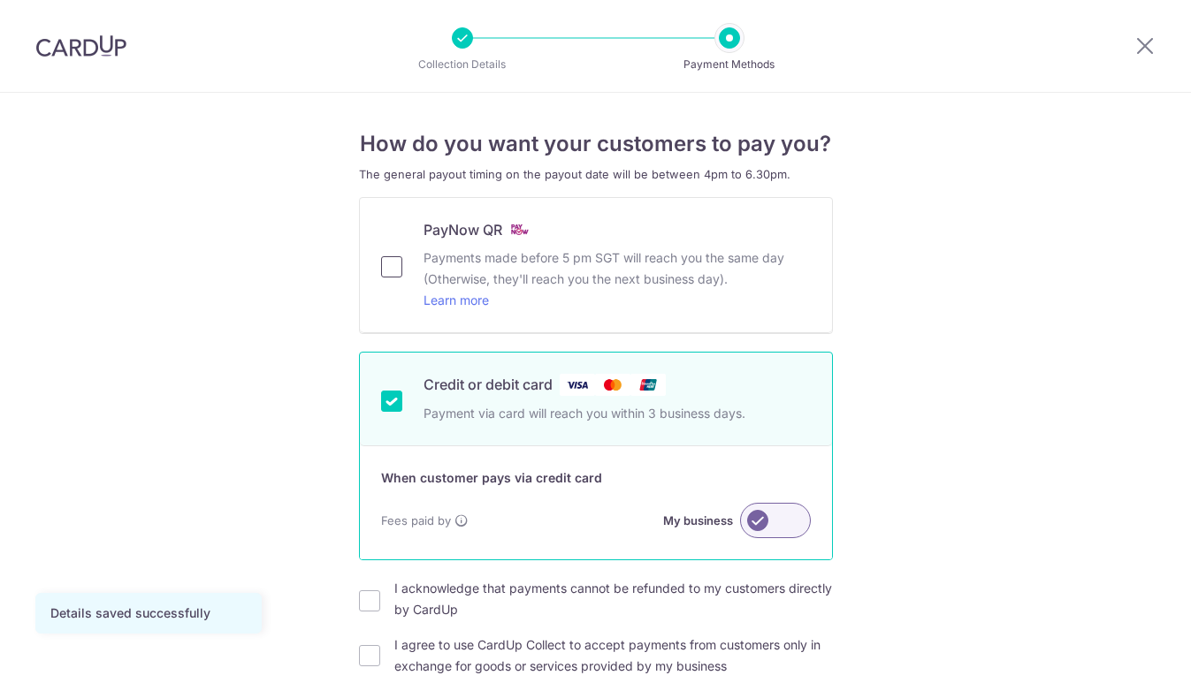
click at [391, 257] on input "PayNow QR Payments made before 5 pm SGT will reach you the same day (Otherwise,…" at bounding box center [391, 266] width 21 height 21
checkbox input "true"
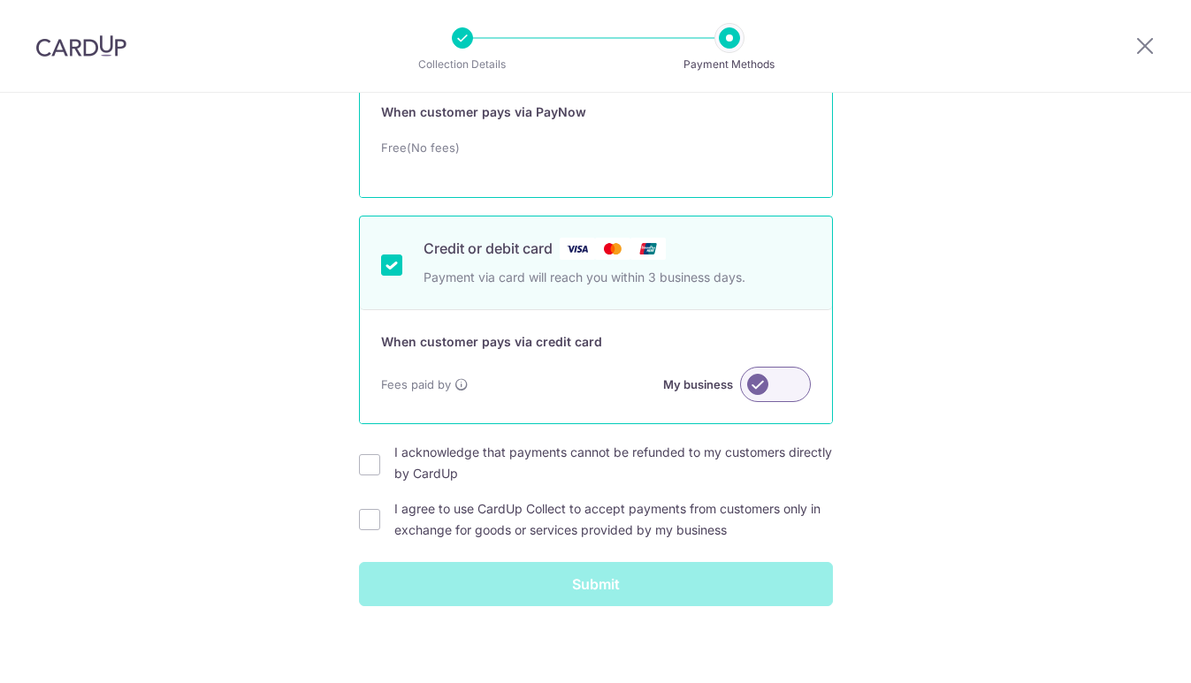
scroll to position [259, 0]
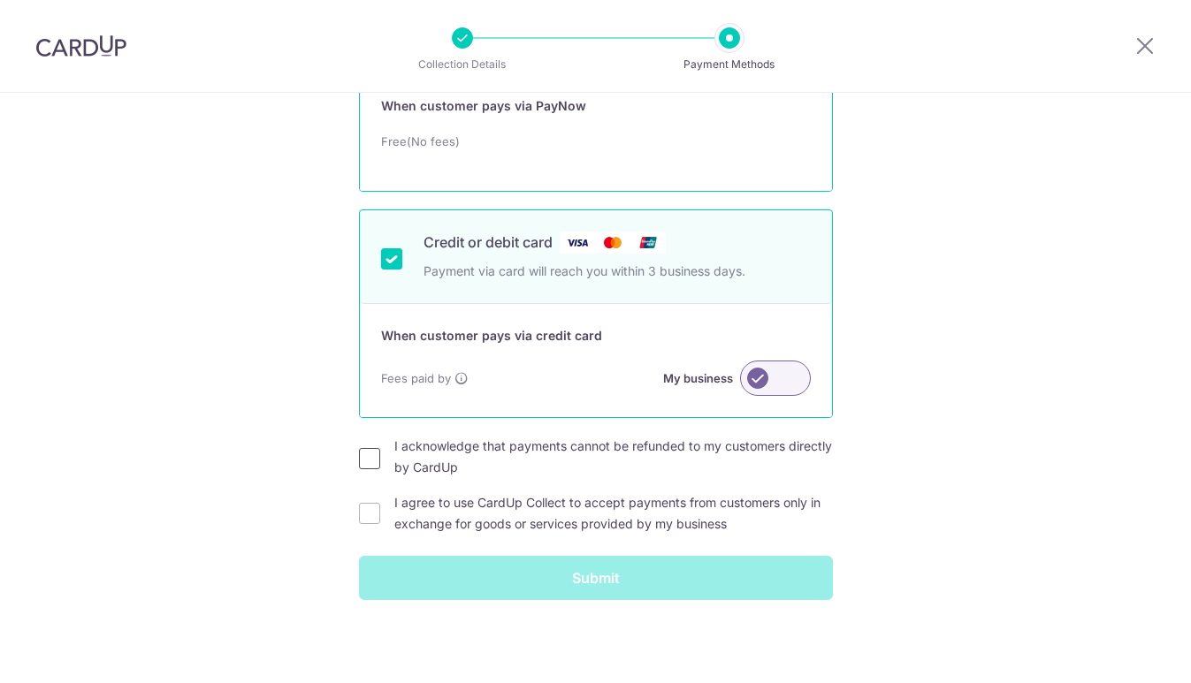
click at [363, 457] on input "I acknowledge that payments cannot be refunded to my customers directly by Card…" at bounding box center [369, 458] width 21 height 21
checkbox input "true"
click at [359, 509] on input "I agree to use CardUp Collect to accept payments from customers only in exchang…" at bounding box center [369, 513] width 21 height 21
checkbox input "true"
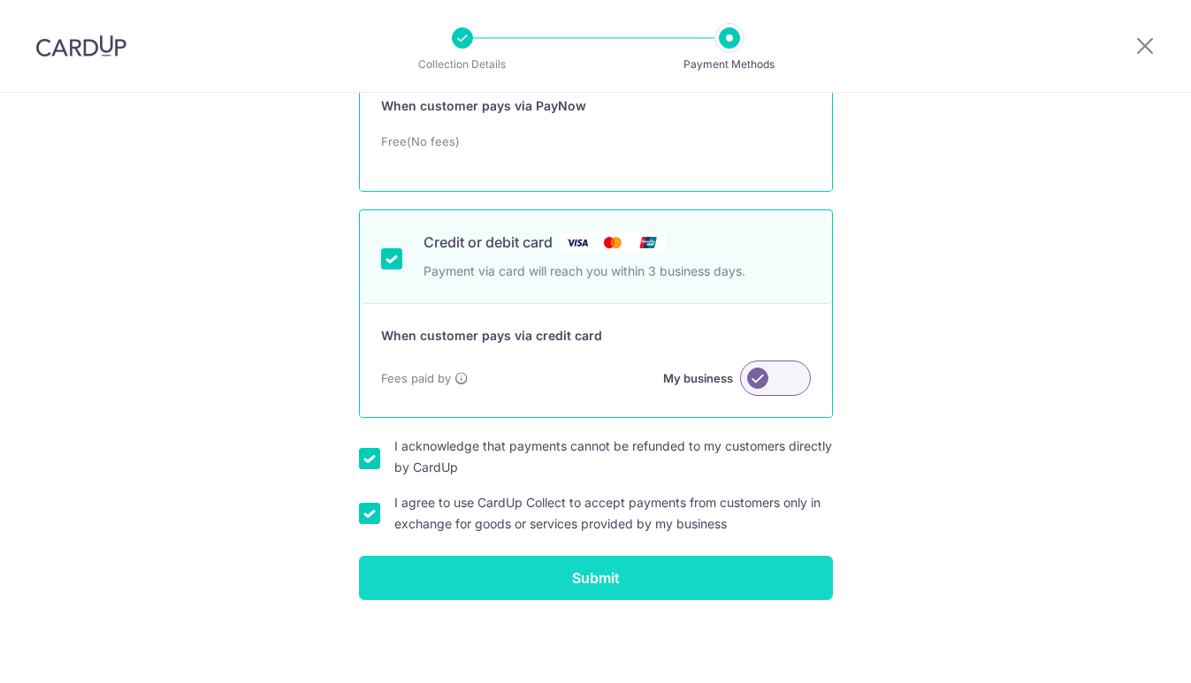
click at [689, 571] on input "Submit" at bounding box center [596, 578] width 474 height 44
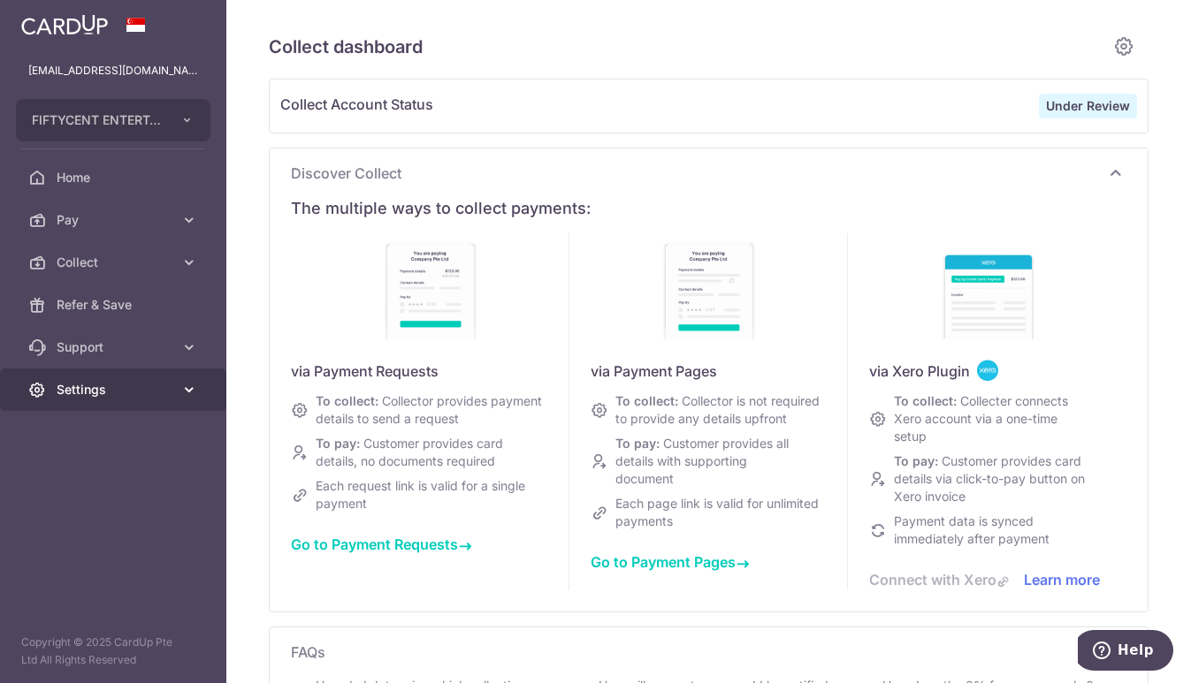
click at [189, 390] on icon at bounding box center [189, 390] width 18 height 18
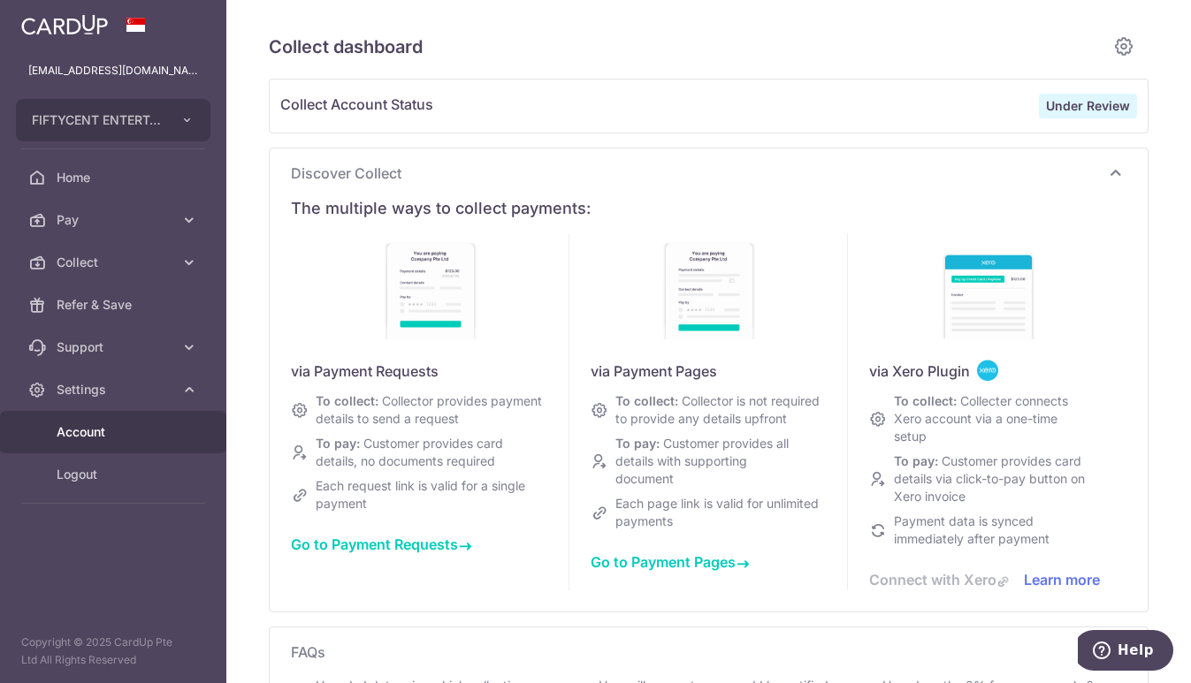
click at [143, 423] on link "Account" at bounding box center [113, 432] width 226 height 42
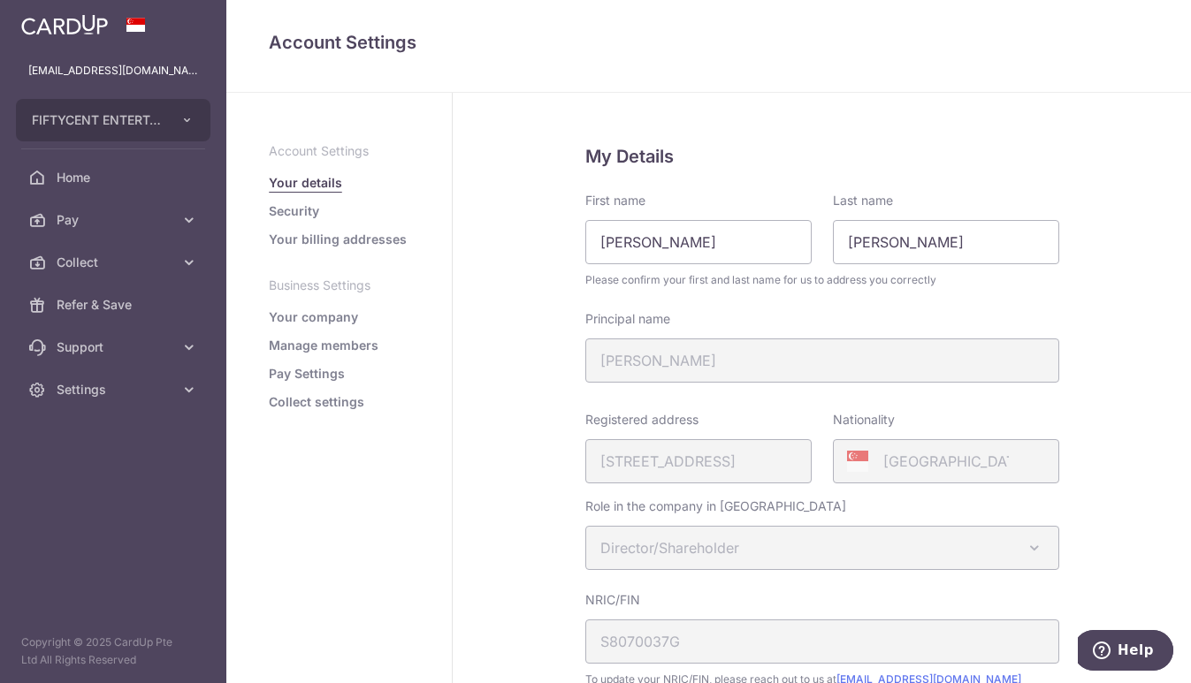
click at [298, 316] on link "Your company" at bounding box center [313, 317] width 89 height 18
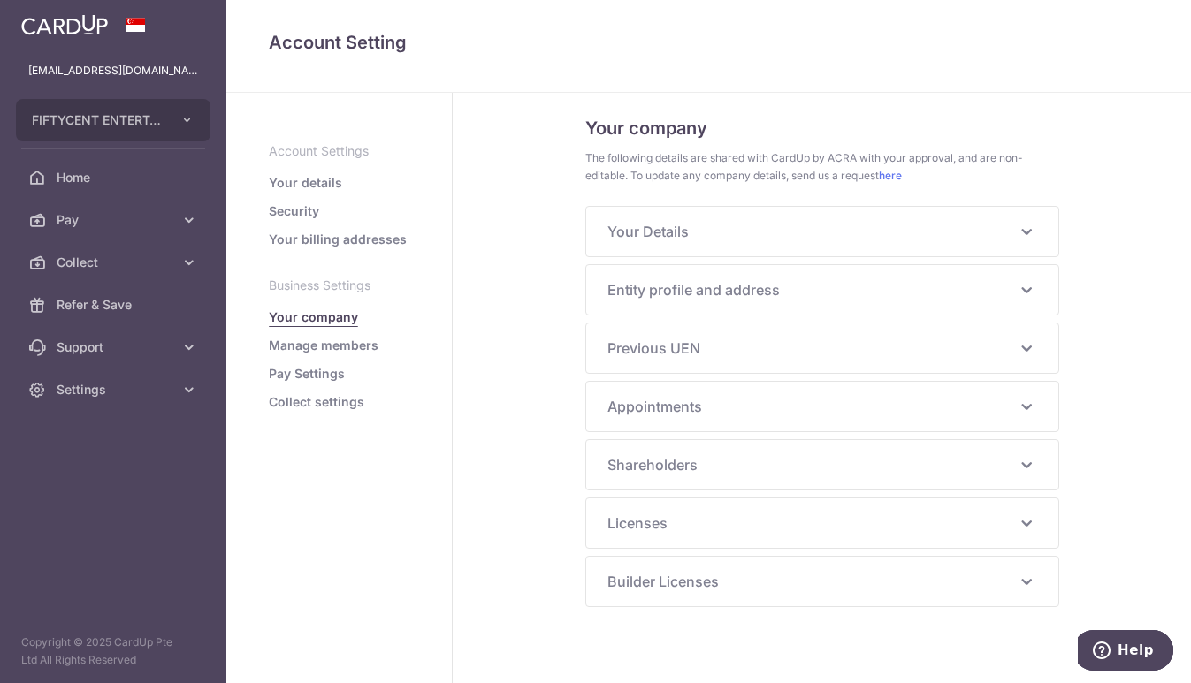
click at [1023, 234] on icon at bounding box center [1026, 231] width 21 height 21
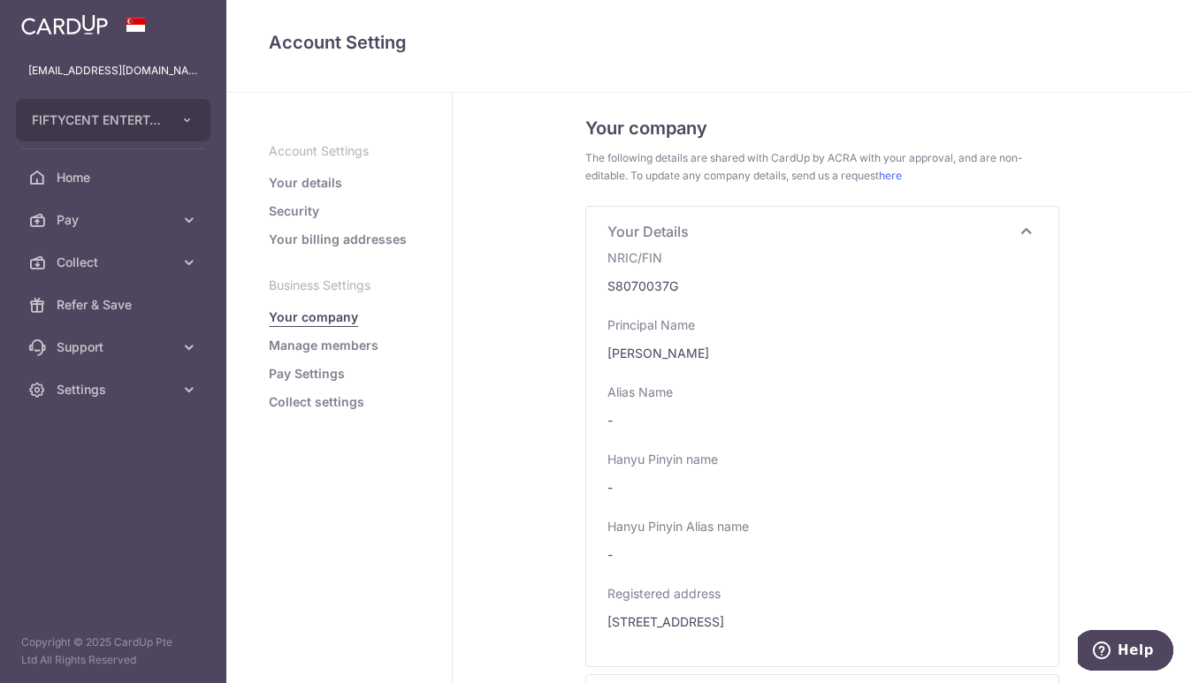
click at [1023, 234] on icon at bounding box center [1026, 231] width 21 height 21
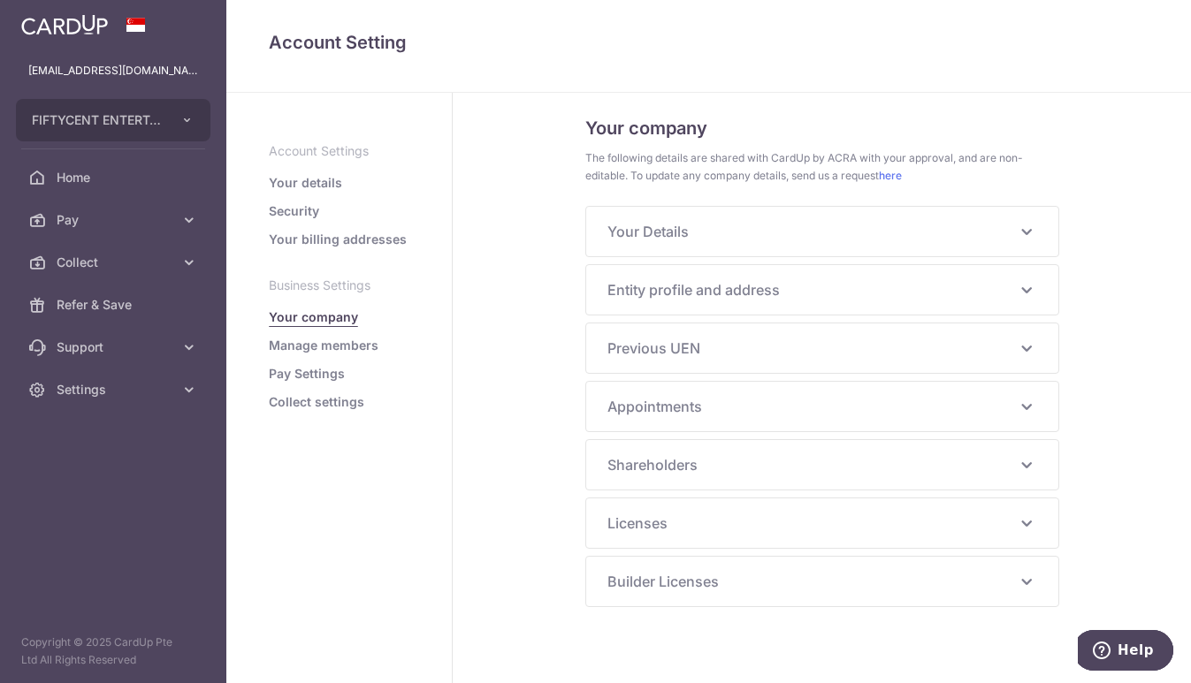
click at [1027, 293] on icon at bounding box center [1026, 289] width 21 height 21
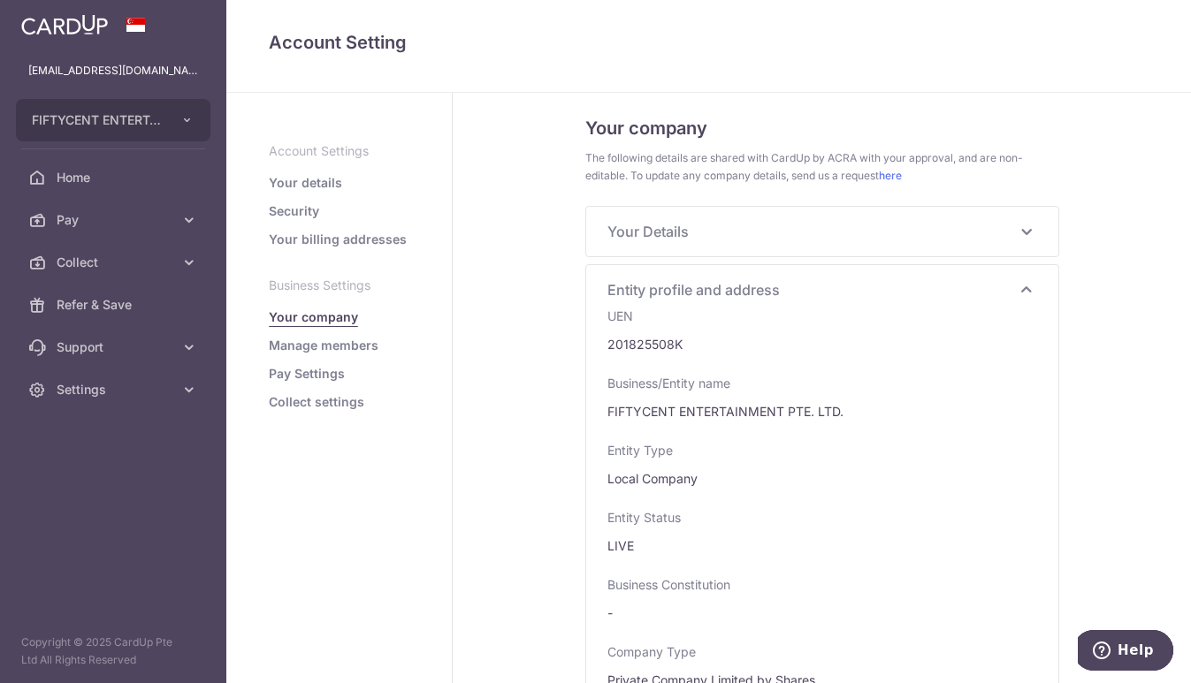
click at [1027, 293] on icon at bounding box center [1026, 289] width 21 height 21
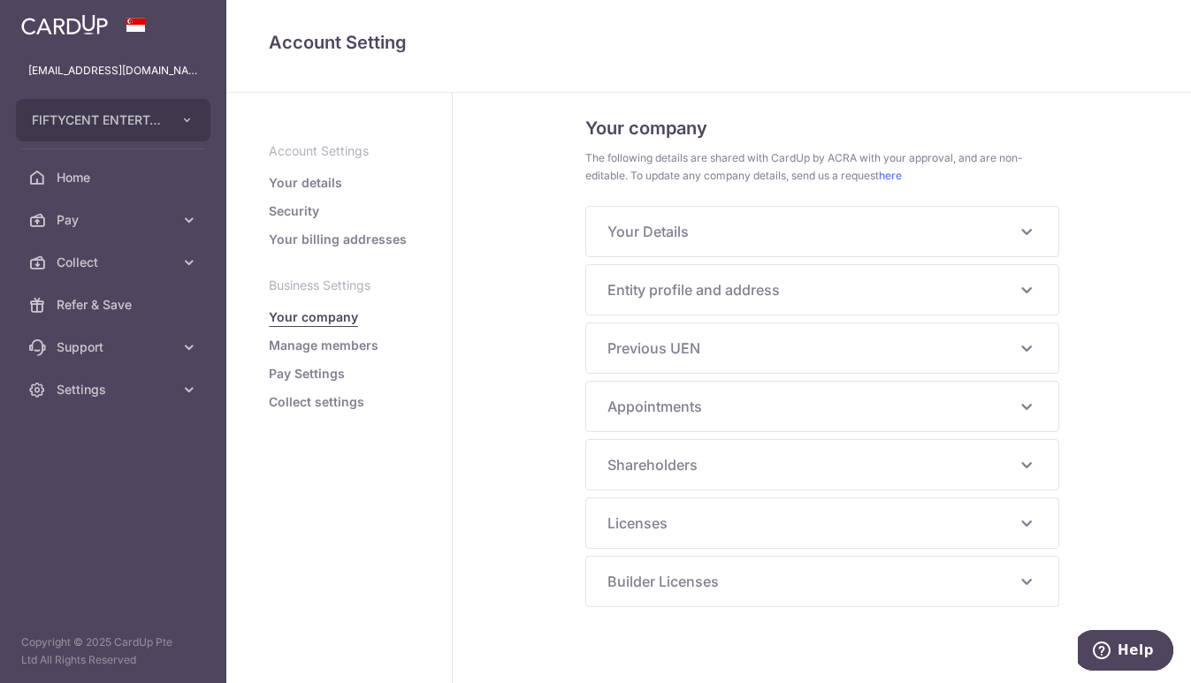
click at [1032, 459] on icon at bounding box center [1026, 464] width 21 height 21
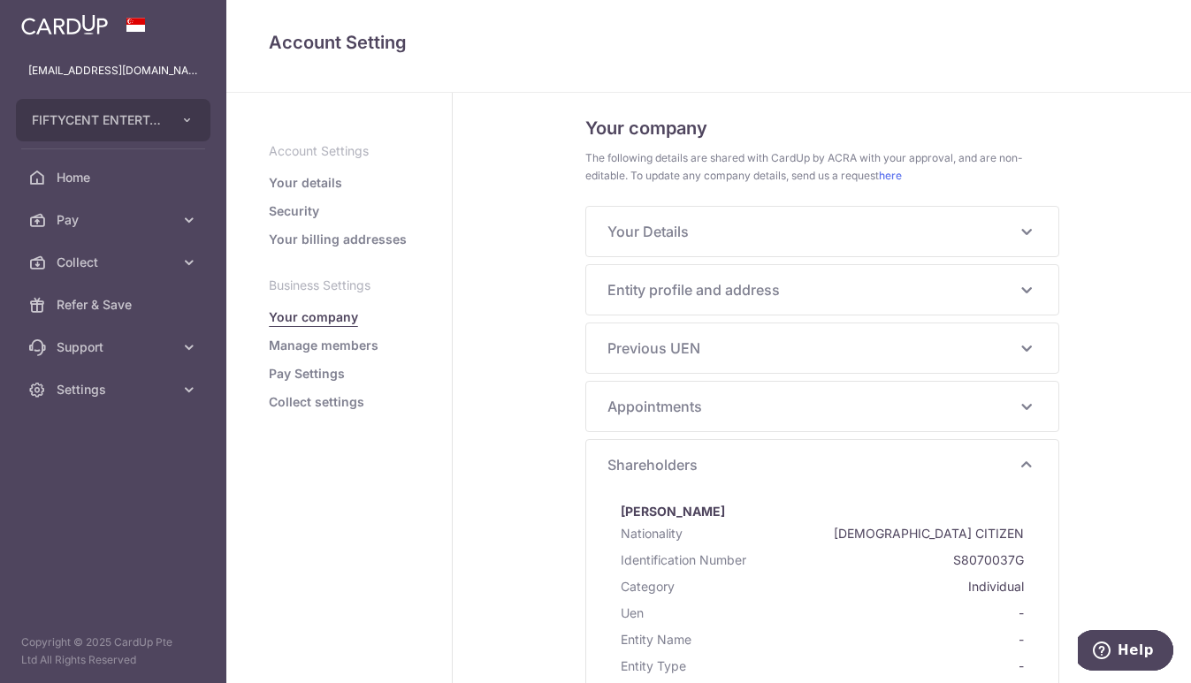
click at [1032, 459] on div "Shareholders NG CHUN KEONG Nationality SINGAPORE CITIZEN Identification Number …" at bounding box center [822, 674] width 472 height 469
click at [1024, 464] on icon at bounding box center [1026, 464] width 21 height 21
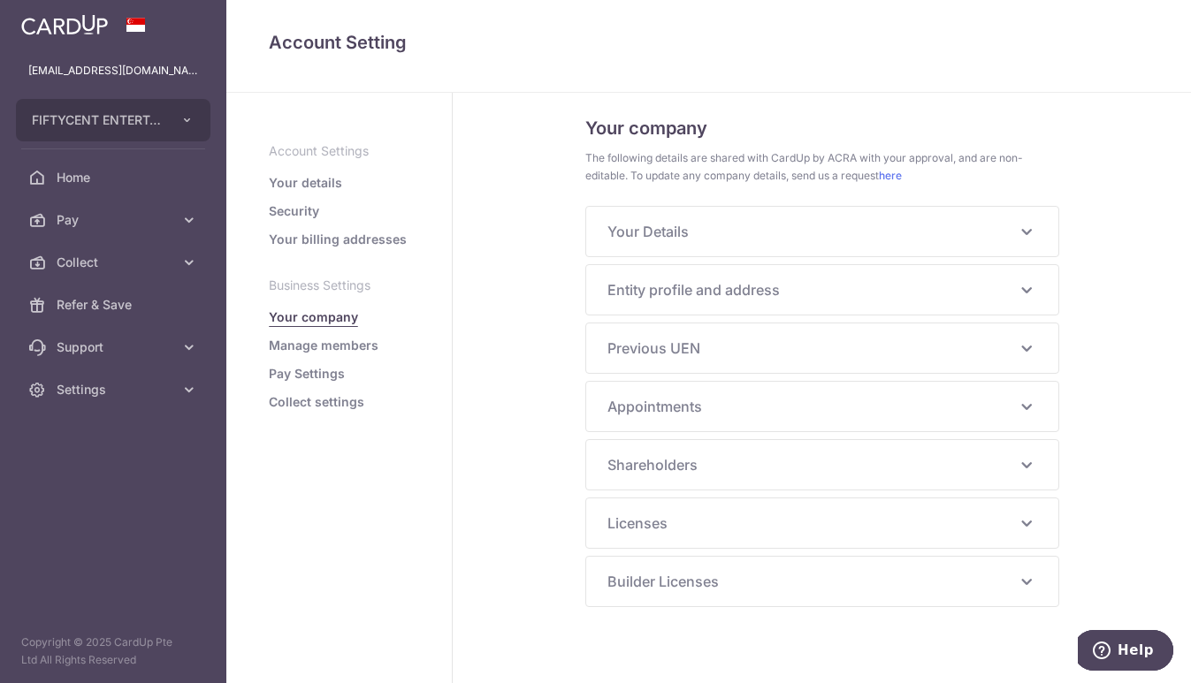
click at [329, 400] on link "Collect settings" at bounding box center [316, 402] width 95 height 18
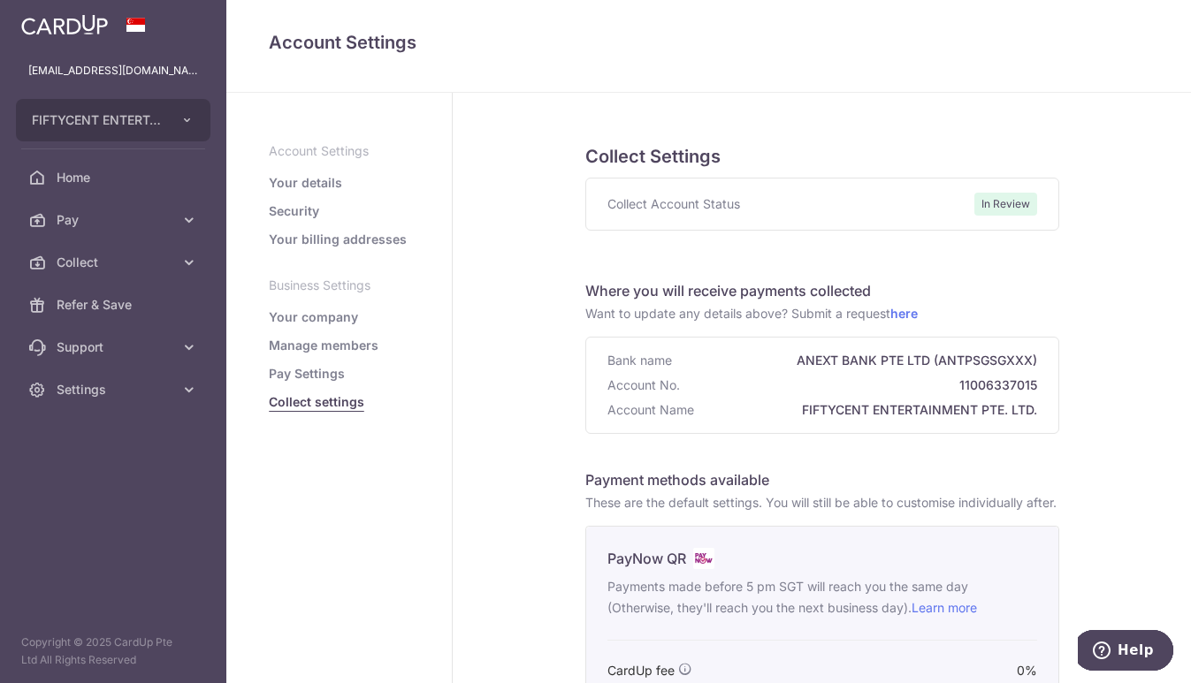
click at [315, 371] on link "Pay Settings" at bounding box center [307, 374] width 76 height 18
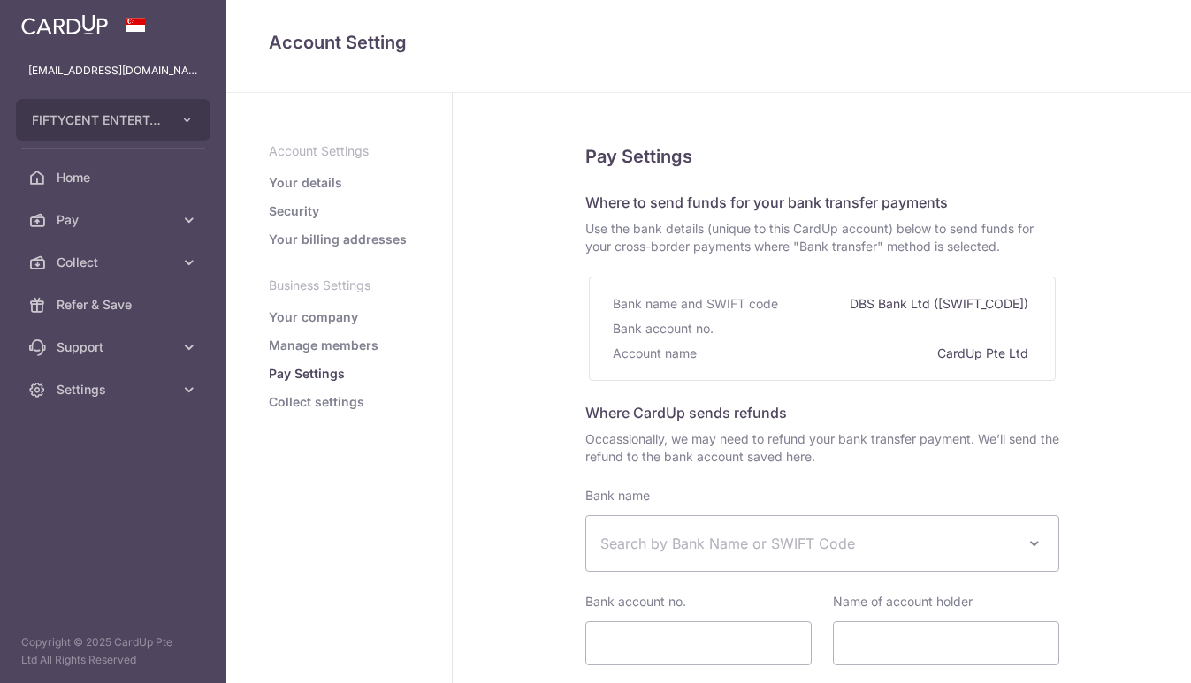
select select
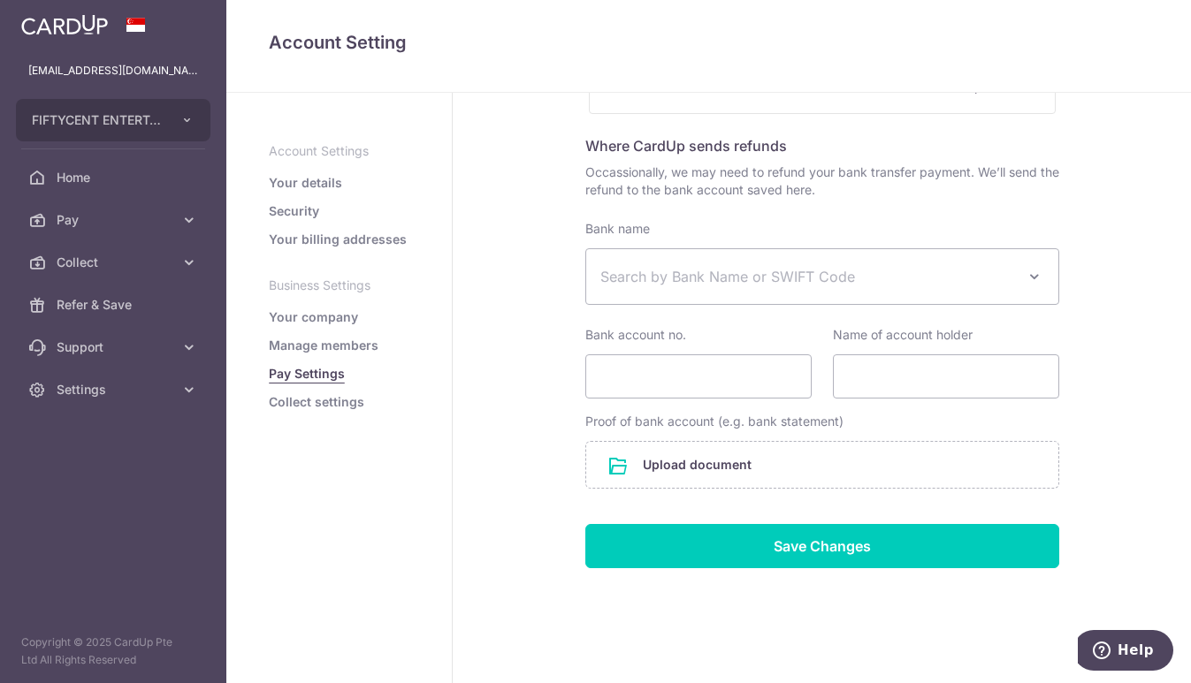
scroll to position [264, 0]
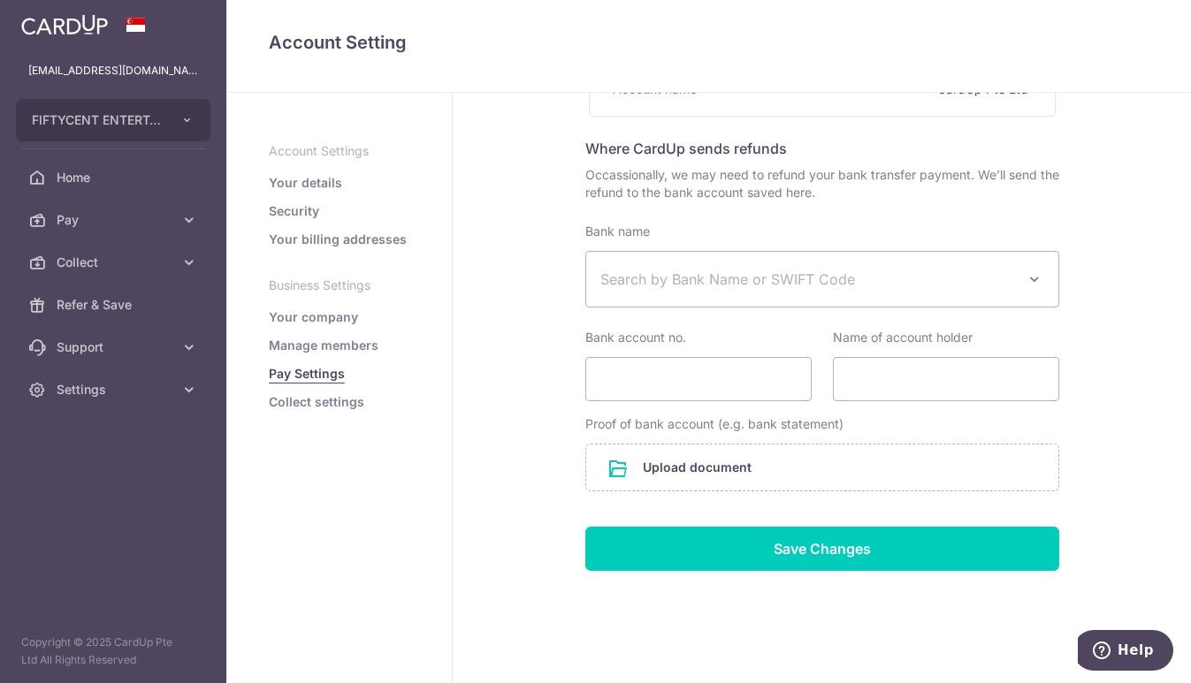
click at [278, 401] on link "Collect settings" at bounding box center [316, 402] width 95 height 18
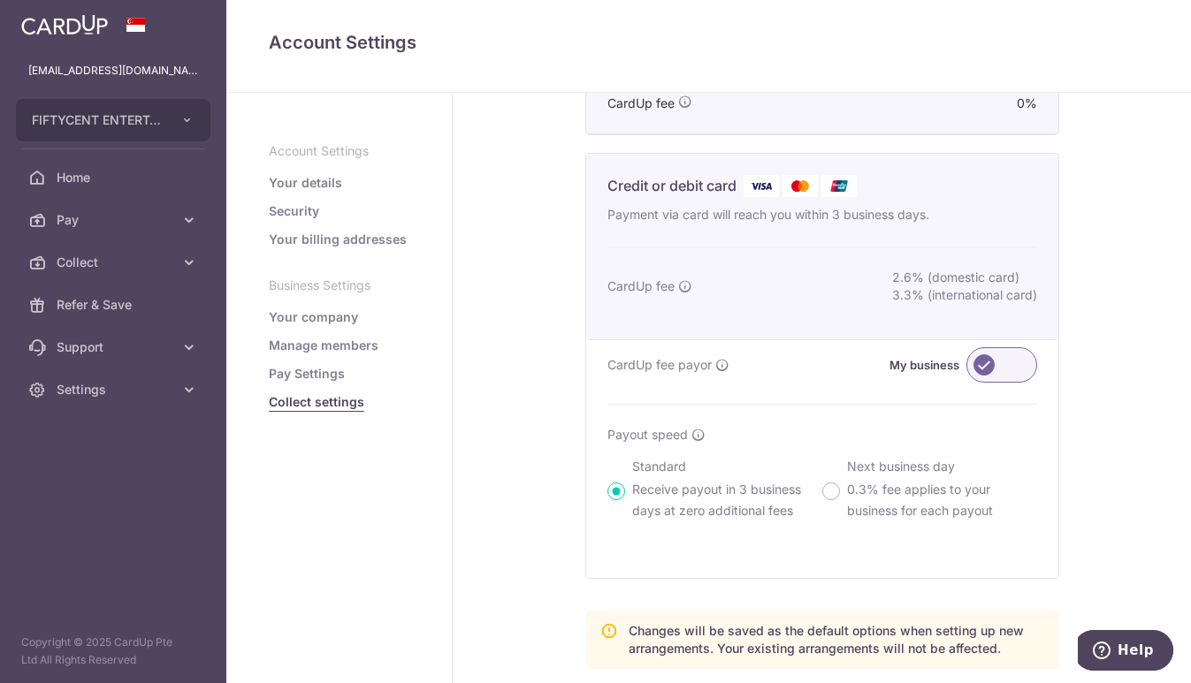
scroll to position [569, 0]
click at [826, 499] on input "Next business day 0.3% fee applies to your business for each payout" at bounding box center [831, 490] width 18 height 18
radio input "true"
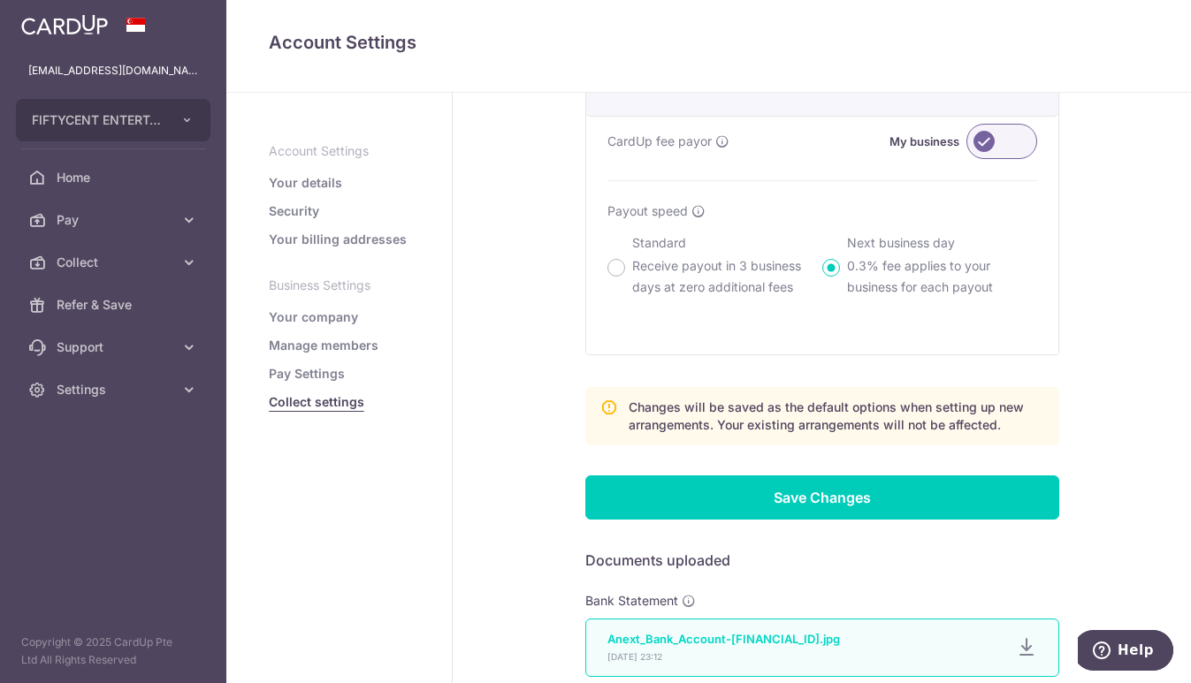
scroll to position [795, 0]
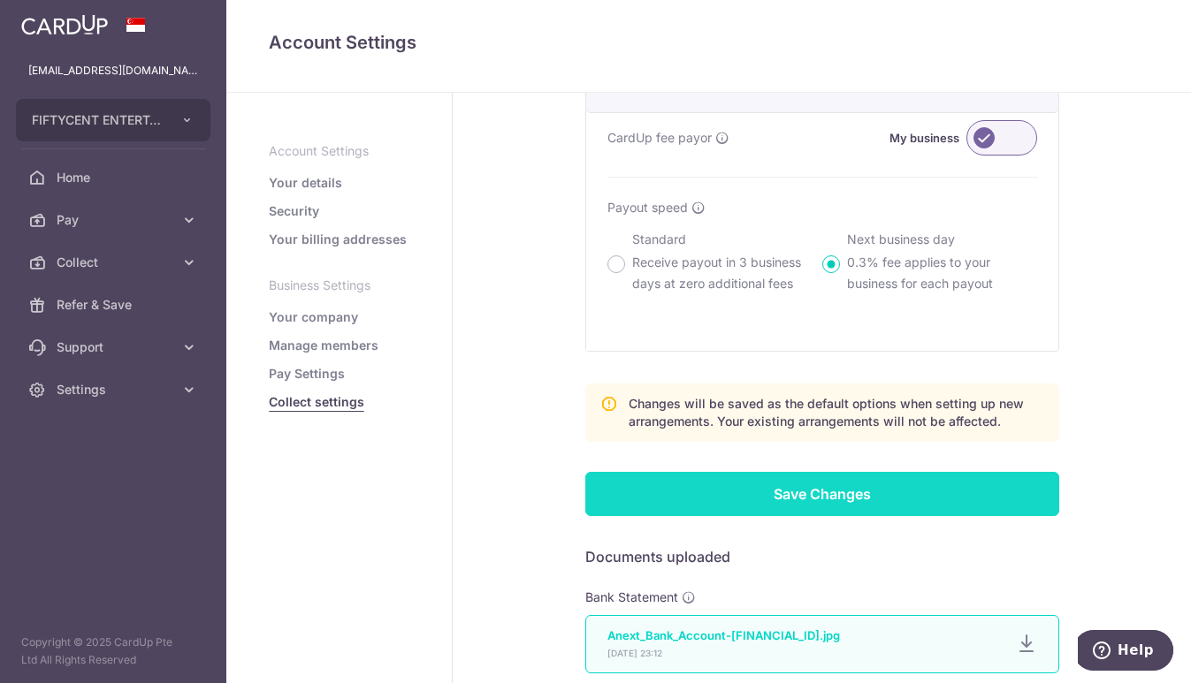
click at [948, 507] on input "Save Changes" at bounding box center [822, 494] width 474 height 44
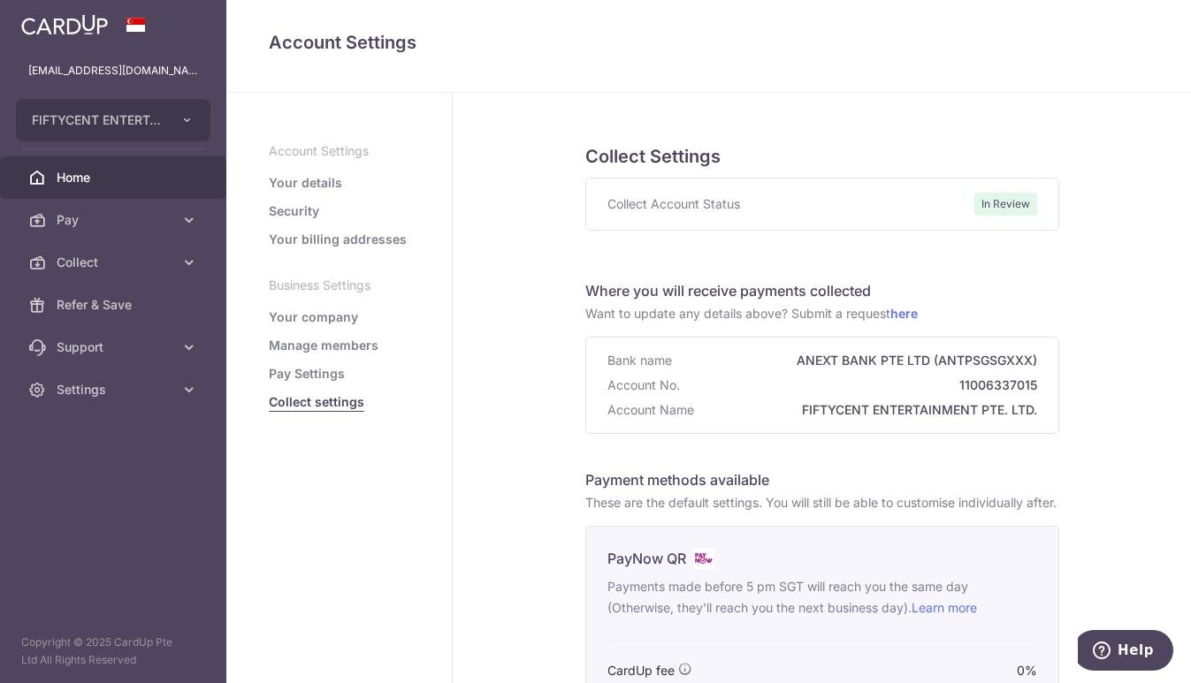
click at [79, 188] on link "Home" at bounding box center [113, 177] width 226 height 42
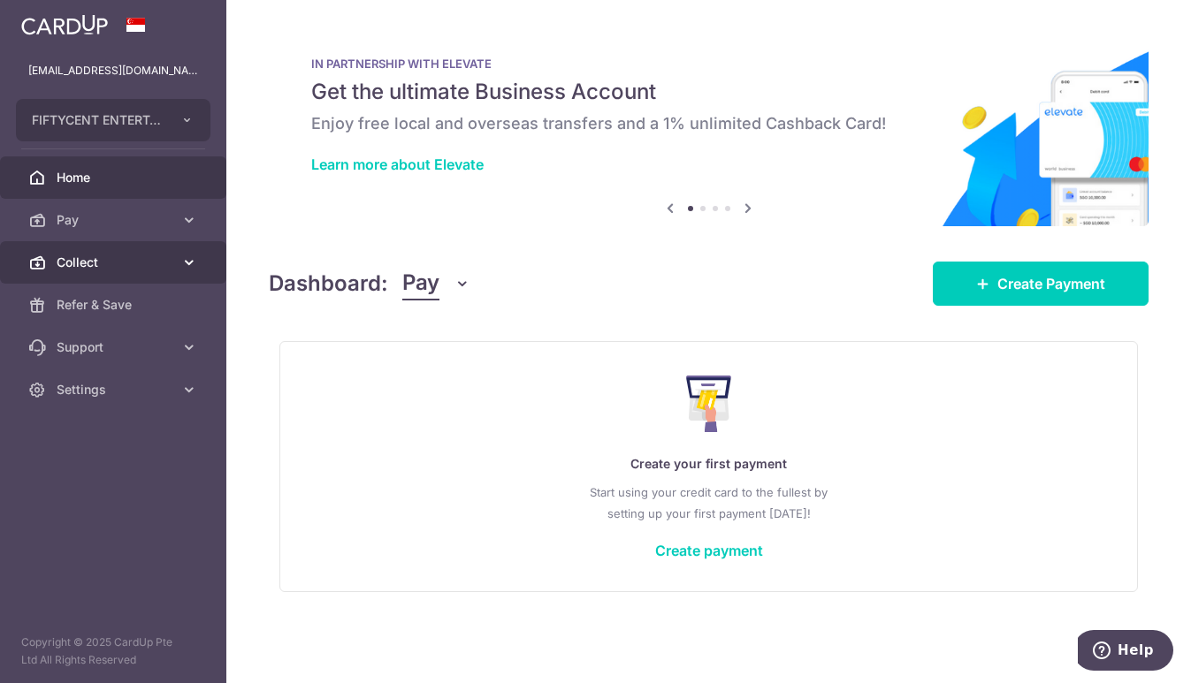
click at [191, 262] on icon at bounding box center [189, 263] width 18 height 18
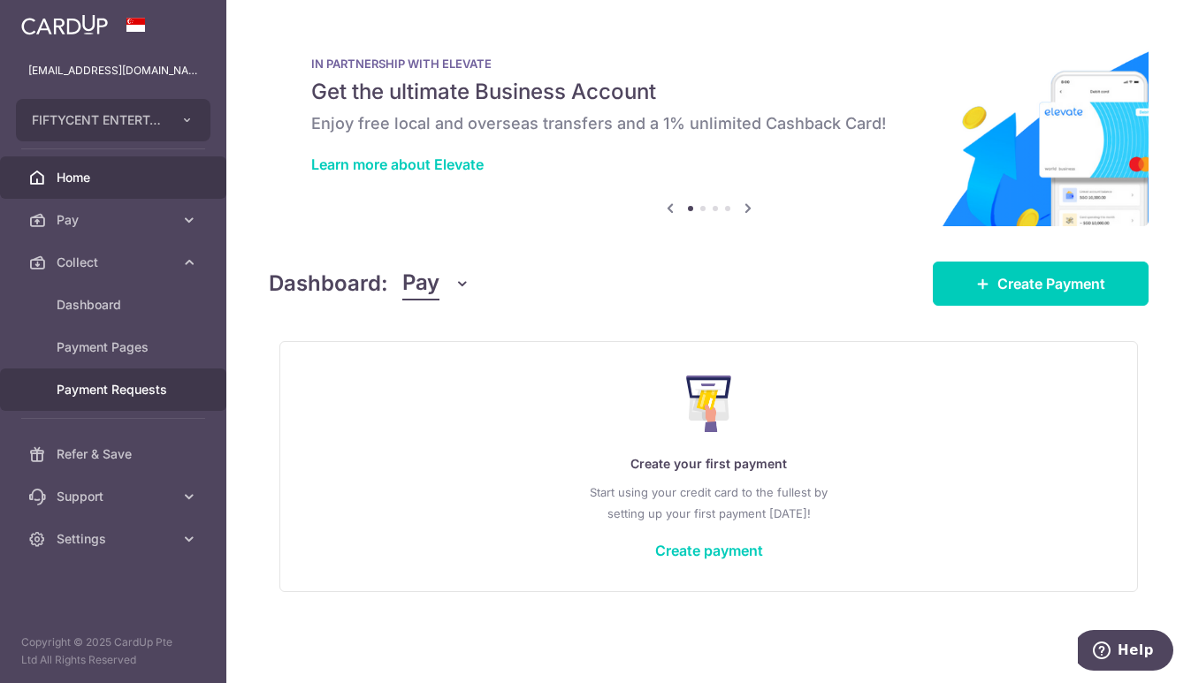
click at [136, 390] on span "Payment Requests" at bounding box center [115, 390] width 117 height 18
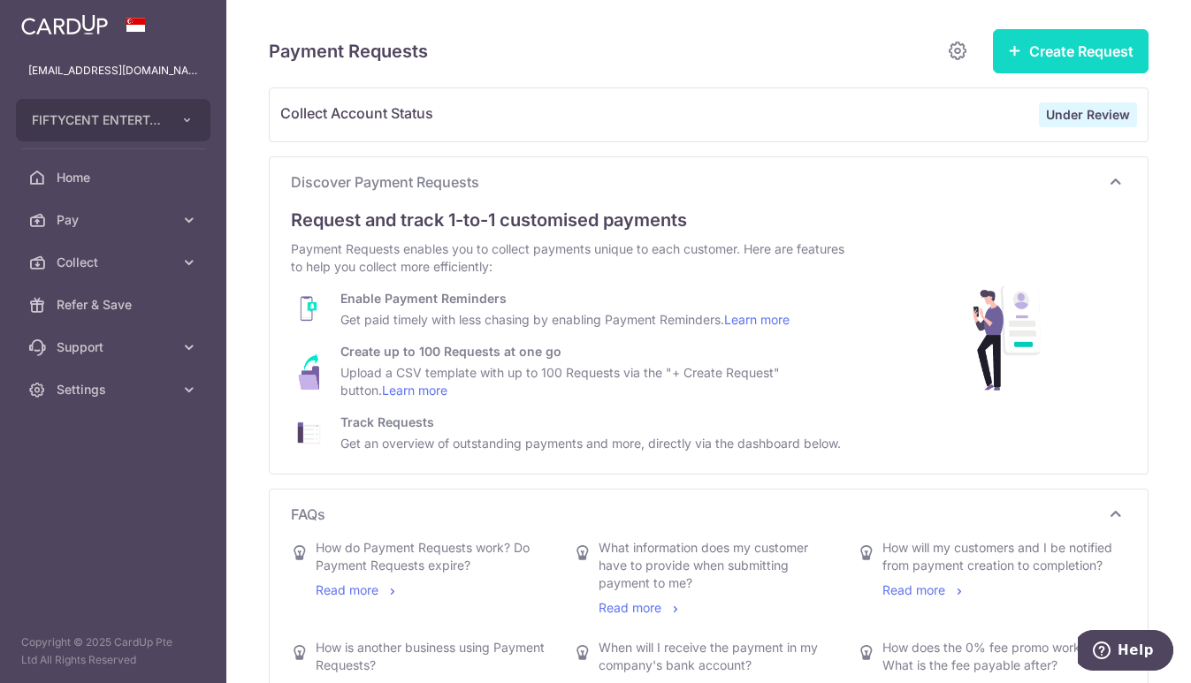
click at [1069, 52] on button "Create Request" at bounding box center [1071, 51] width 156 height 44
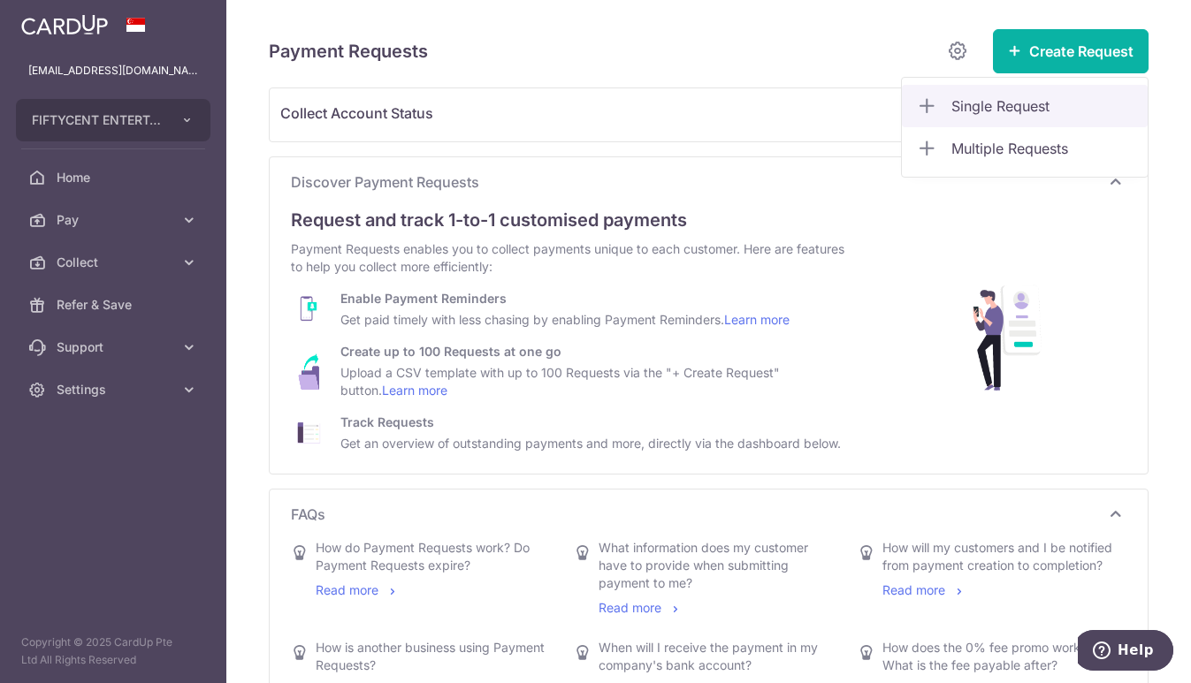
click at [1025, 108] on span "Single Request" at bounding box center [1042, 105] width 182 height 21
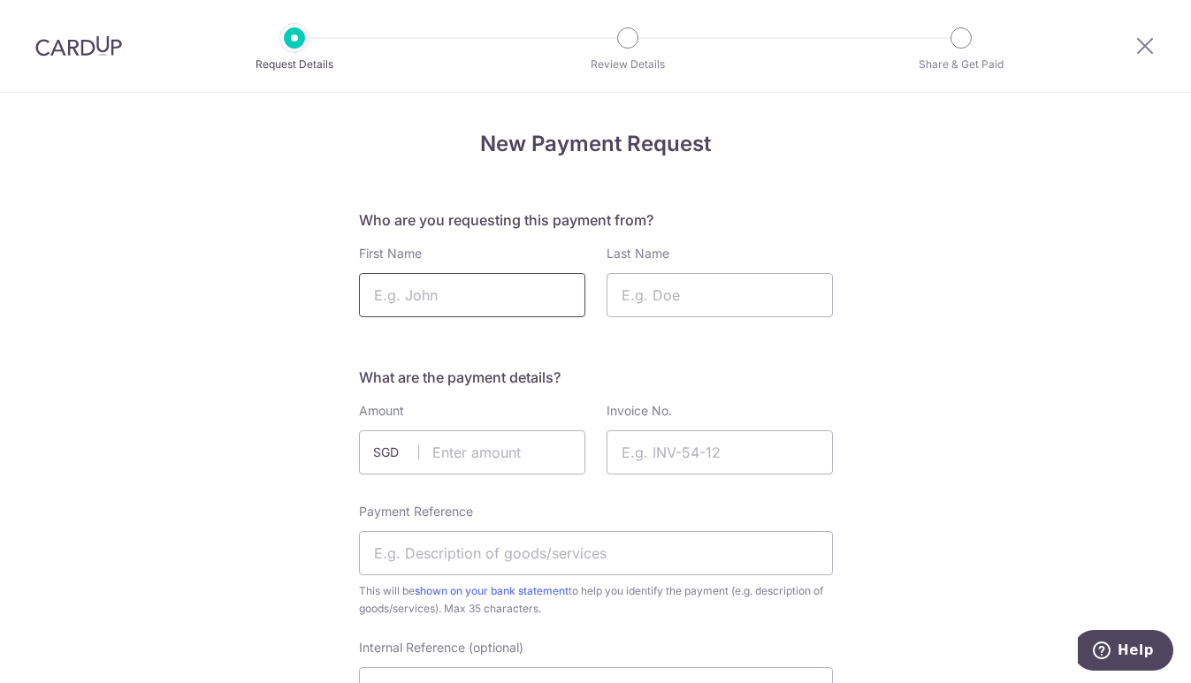
click at [443, 292] on input "First Name" at bounding box center [472, 295] width 226 height 44
type input "Henry"
click at [634, 308] on input "Last Name" at bounding box center [719, 295] width 226 height 44
type input "n"
type input "Ng"
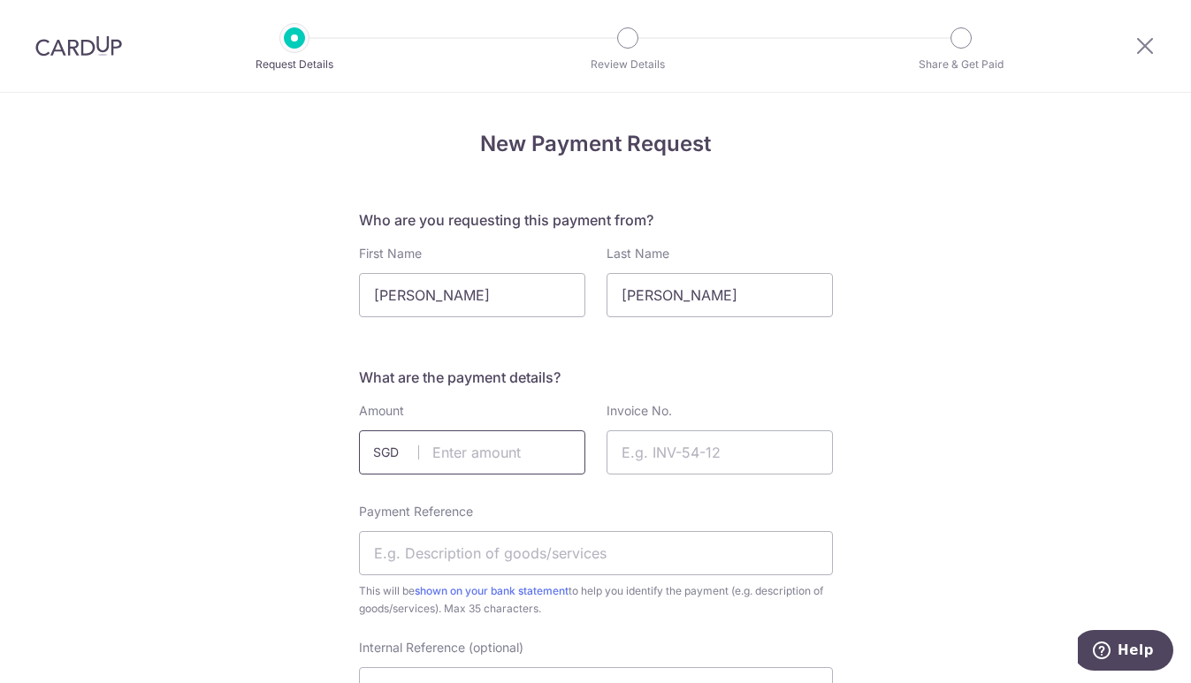
click at [483, 458] on input "text" at bounding box center [472, 452] width 226 height 44
type input "10.00"
click at [651, 449] on input "Invoice No." at bounding box center [719, 452] width 226 height 44
type input "T0-0001"
click at [644, 543] on input "Payment Reference" at bounding box center [596, 553] width 474 height 44
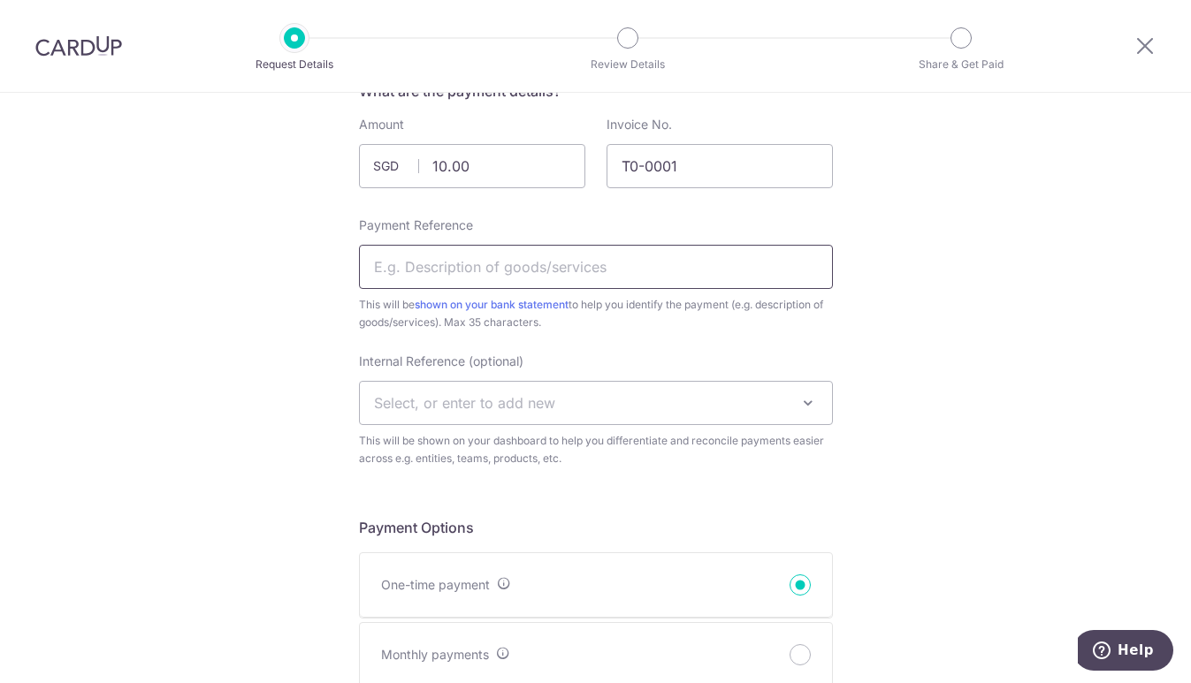
scroll to position [294, 0]
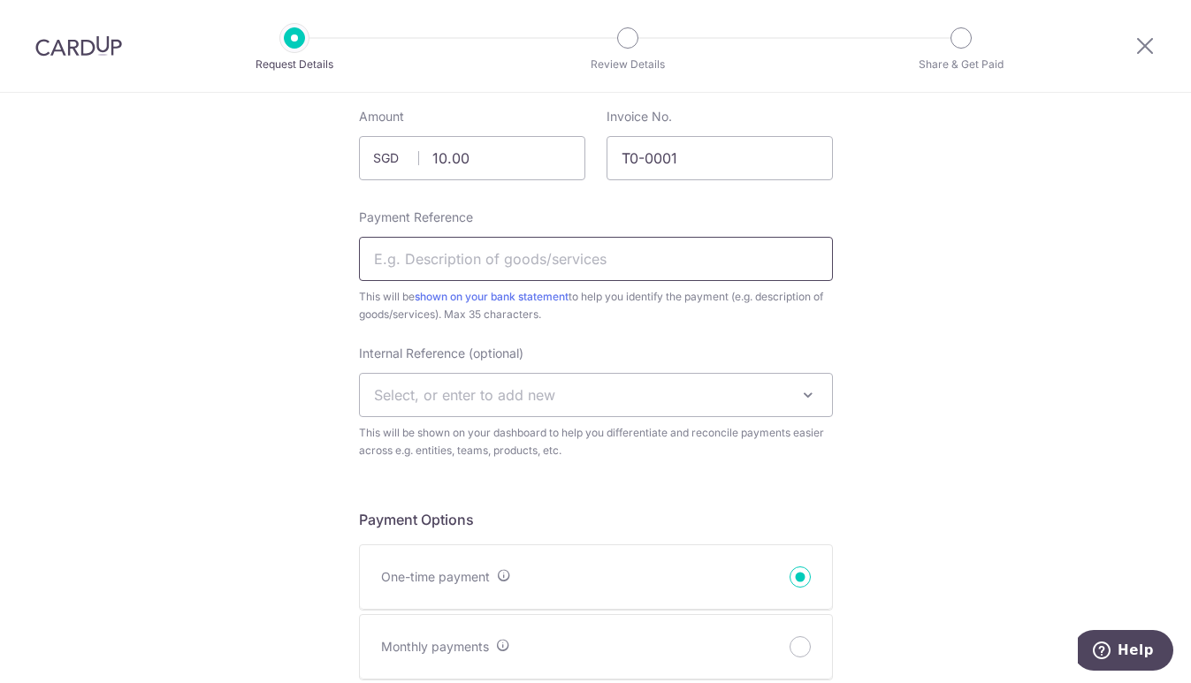
click at [593, 257] on input "Payment Reference" at bounding box center [596, 259] width 474 height 44
type input "Admin fee"
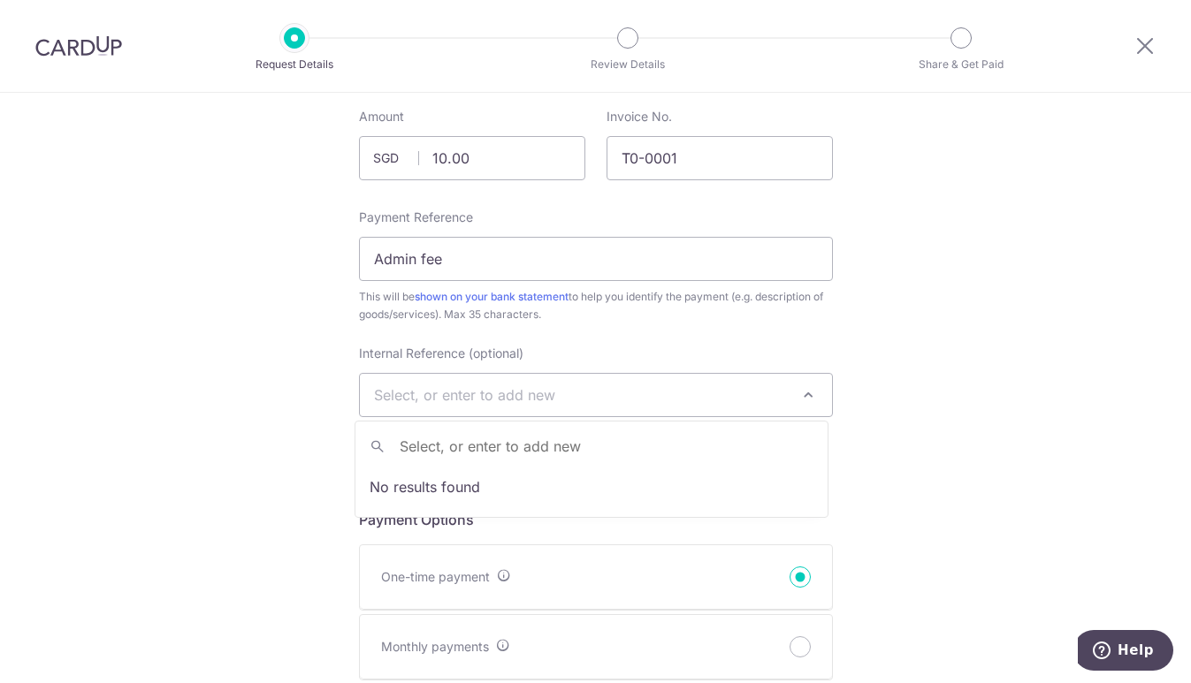
click at [590, 389] on span "Select, or enter to add new" at bounding box center [596, 395] width 472 height 42
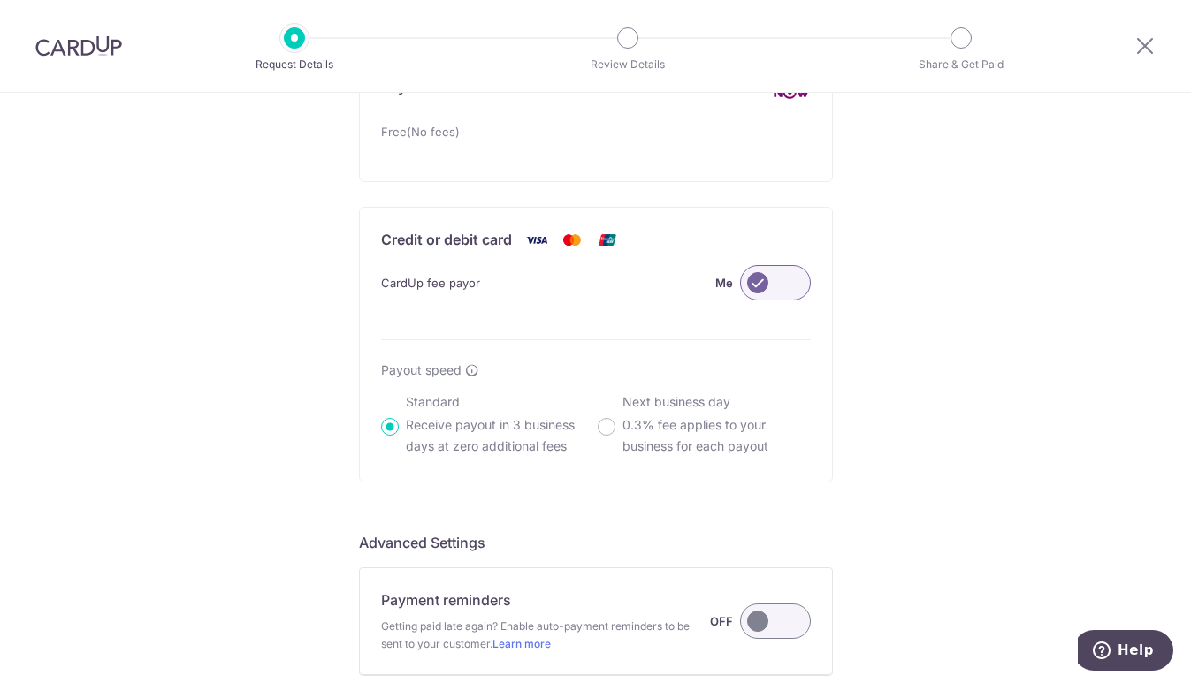
scroll to position [1074, 0]
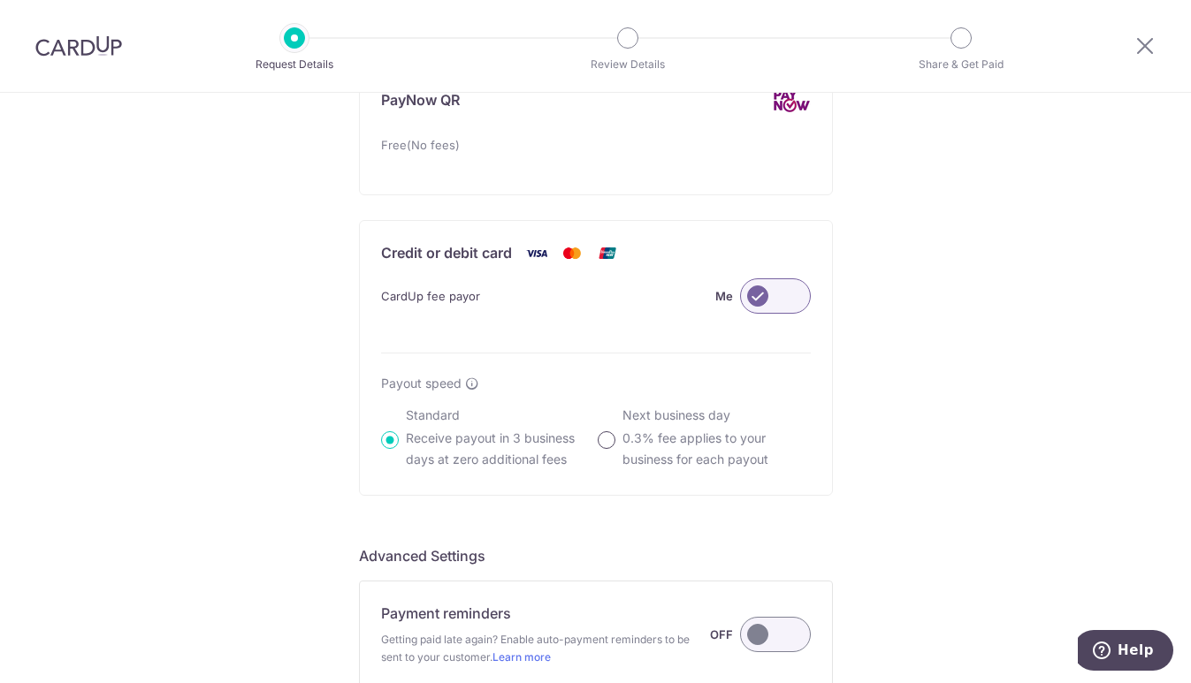
click at [603, 444] on input "Next business day 0.3% fee applies to your business for each payout" at bounding box center [607, 440] width 18 height 18
radio input "true"
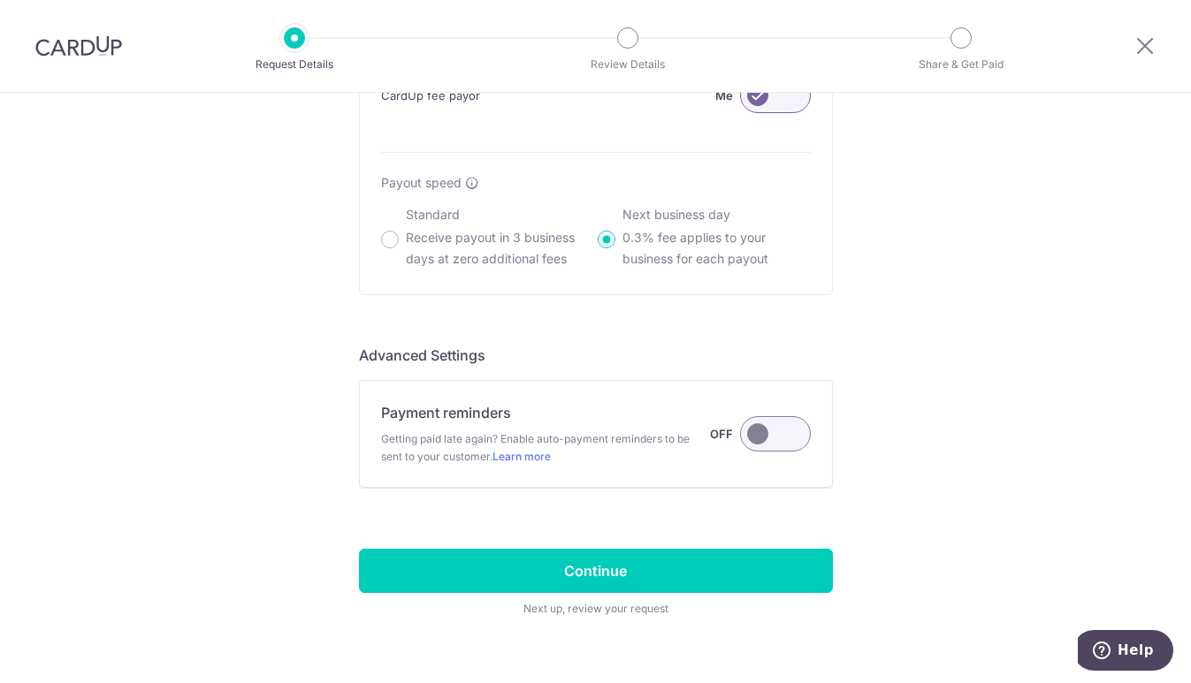
scroll to position [1314, 0]
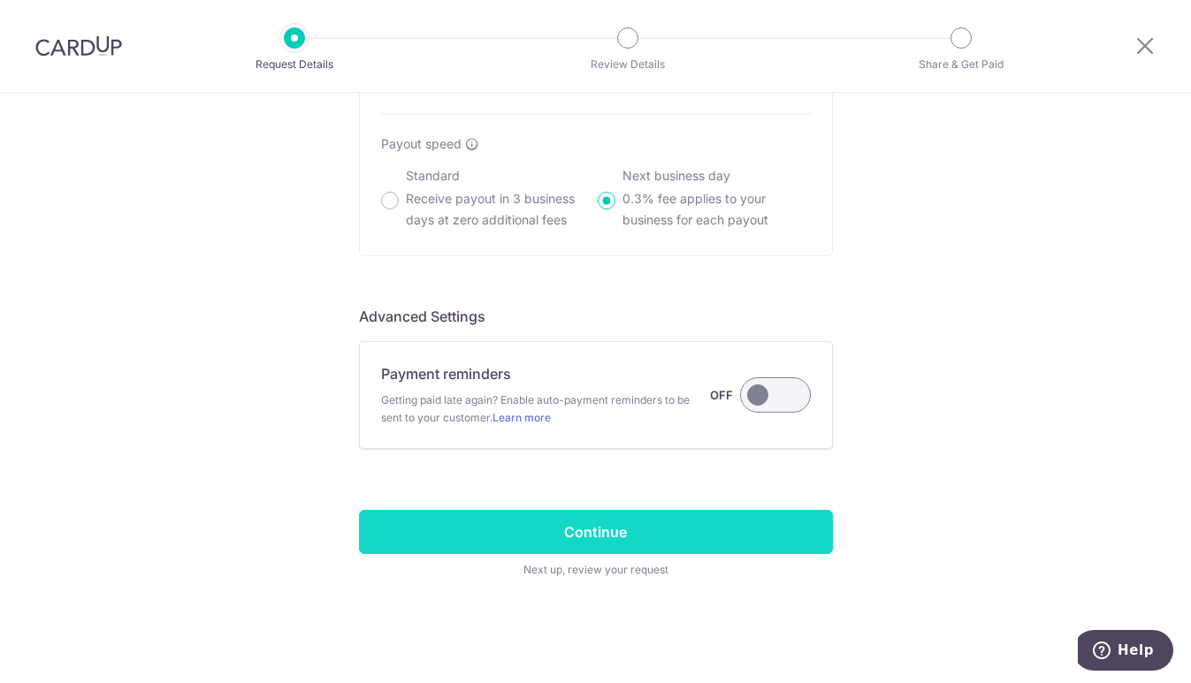
click at [673, 524] on input "Continue" at bounding box center [596, 532] width 474 height 44
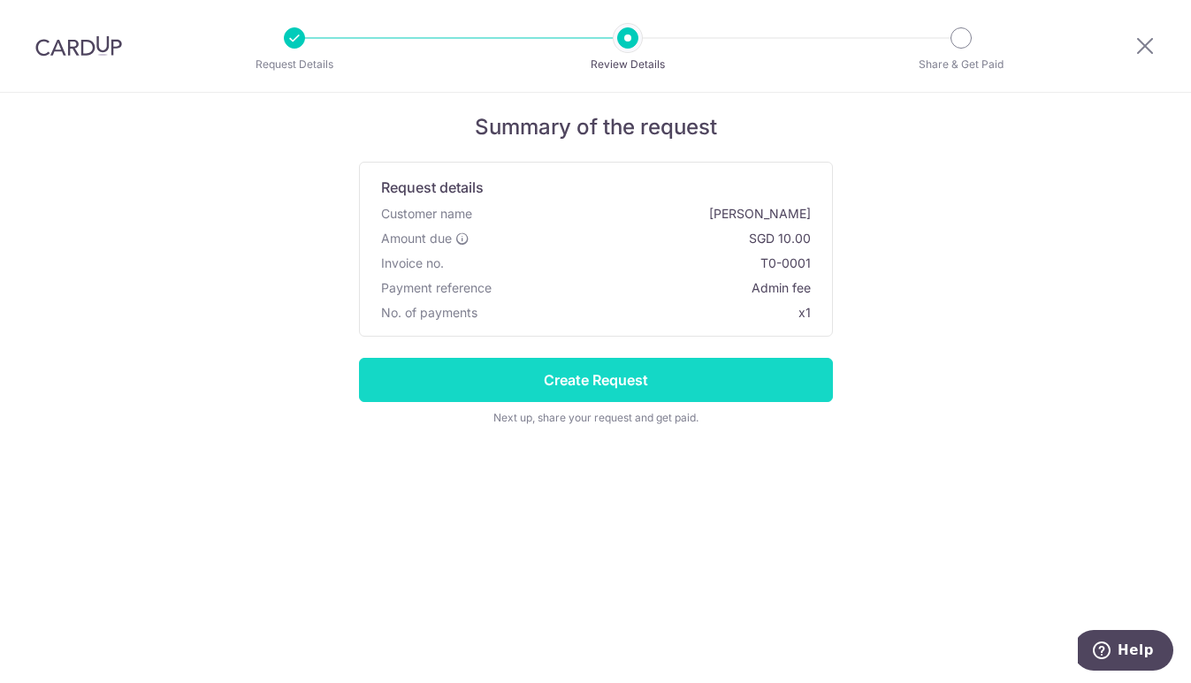
click at [722, 369] on input "Create Request" at bounding box center [596, 380] width 474 height 44
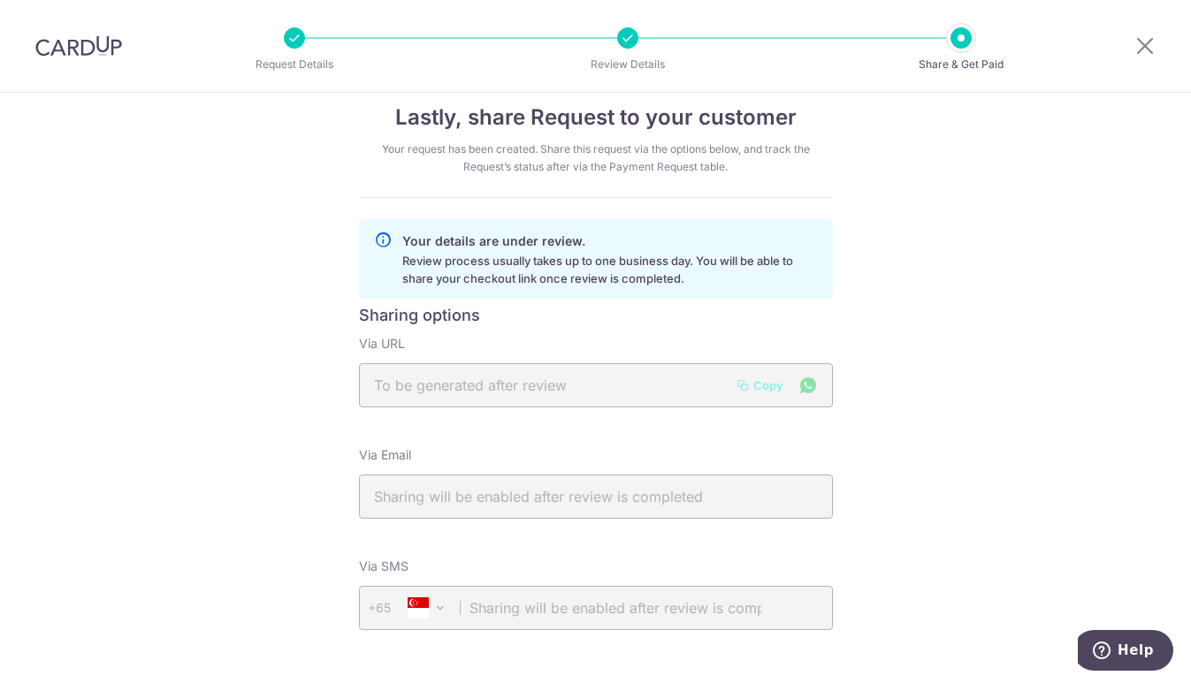
scroll to position [22, 0]
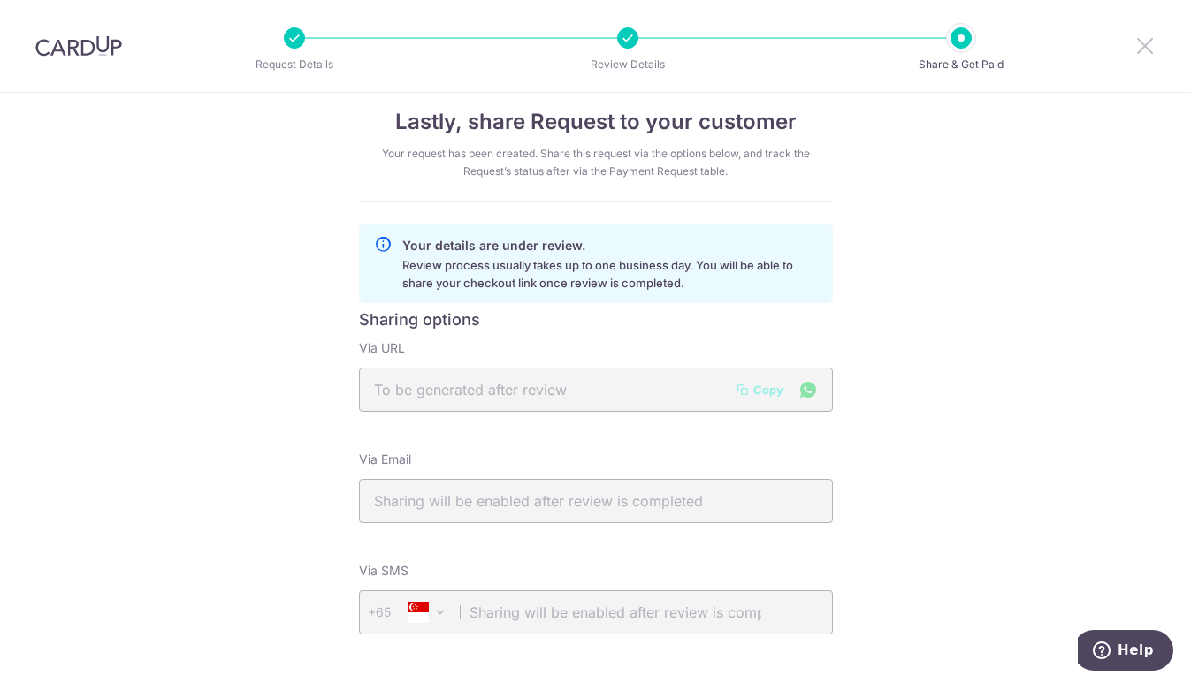
click at [1145, 50] on icon at bounding box center [1144, 45] width 21 height 22
